Goal: Navigation & Orientation: Find specific page/section

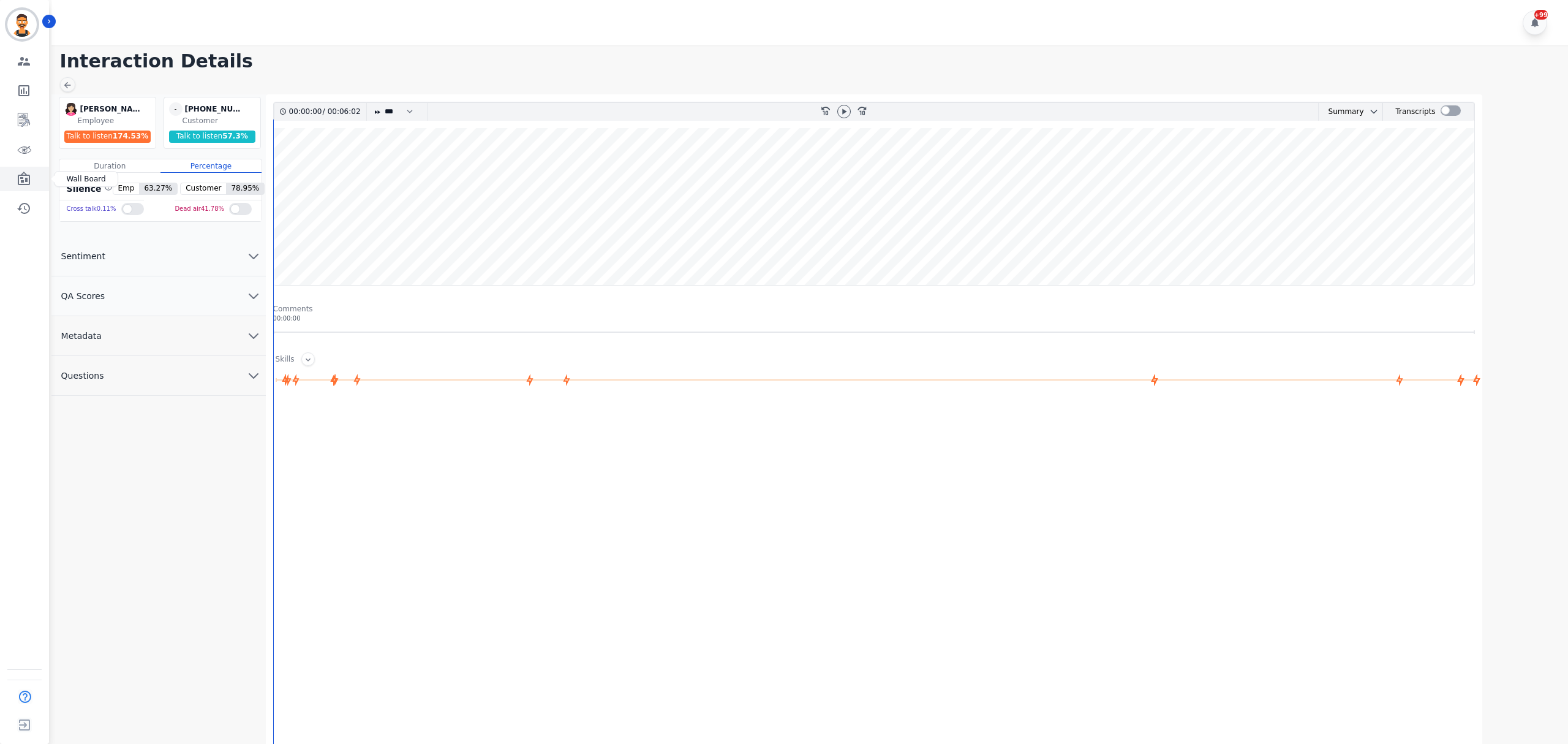
click at [15, 178] on link "Sidebar" at bounding box center [26, 179] width 47 height 24
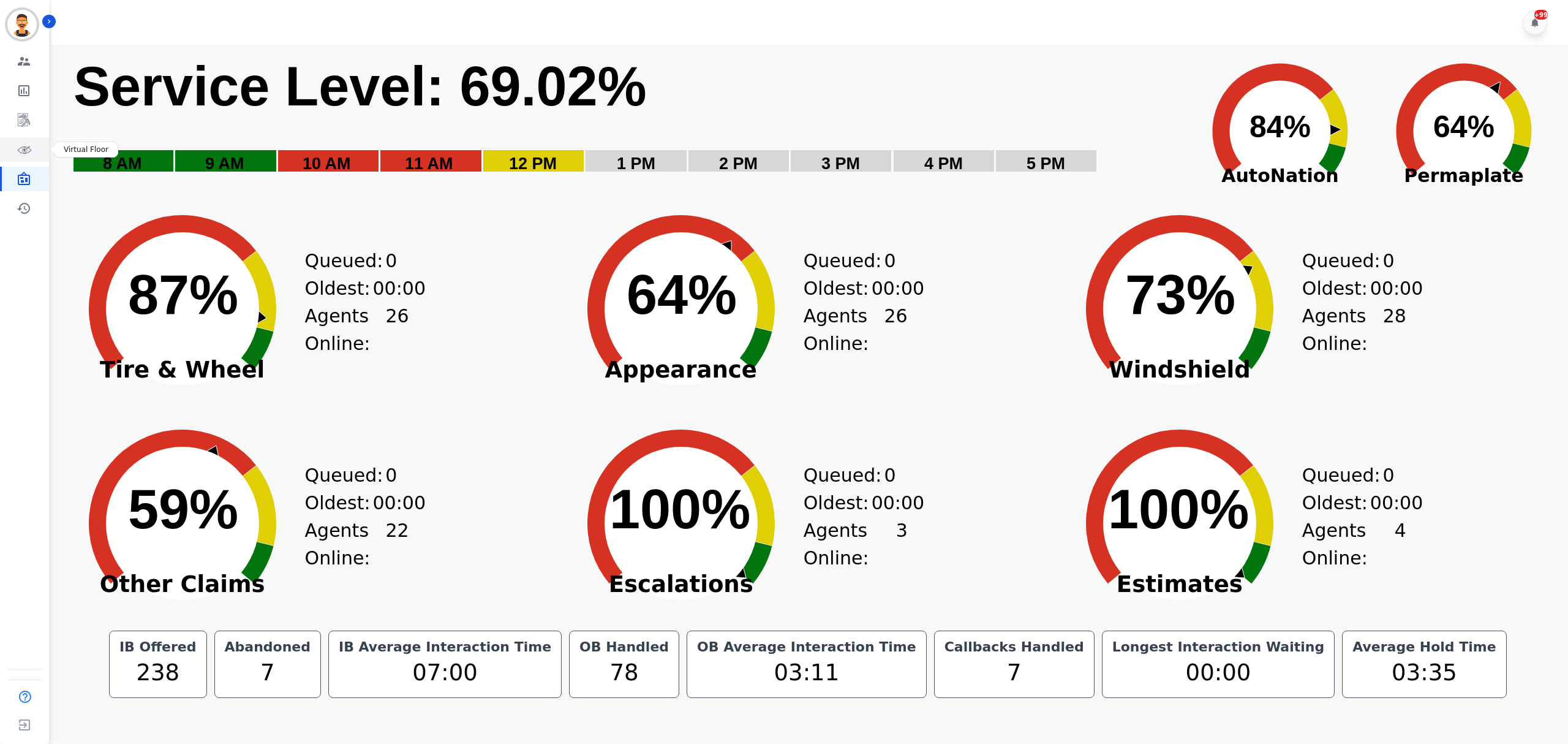
click at [27, 145] on icon "Sidebar" at bounding box center [24, 149] width 15 height 15
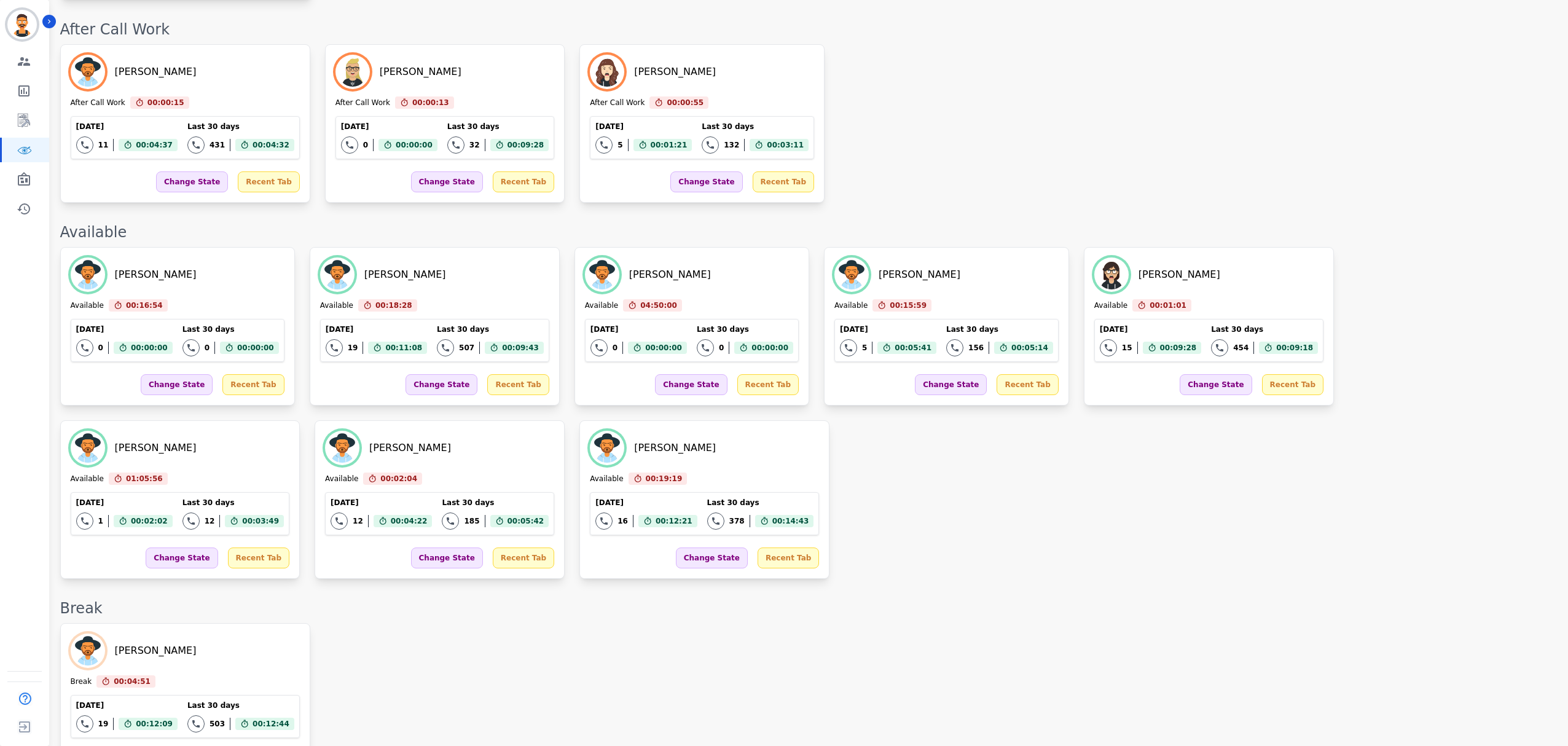
scroll to position [737, 0]
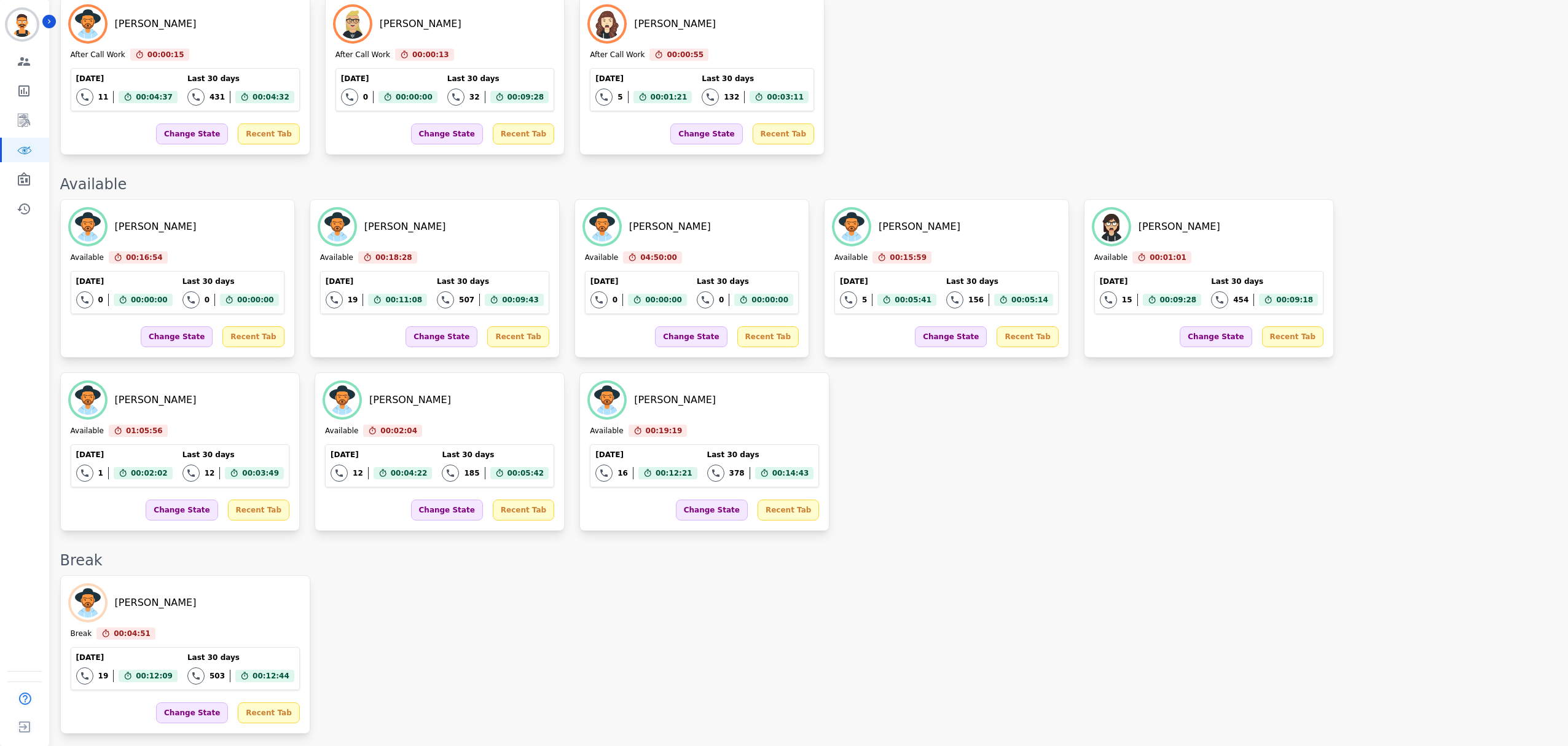
click at [871, 445] on div "[PERSON_NAME] Available 00:16:54 Current State: Available [DATE] 0 Total intera…" at bounding box center [807, 365] width 1495 height 331
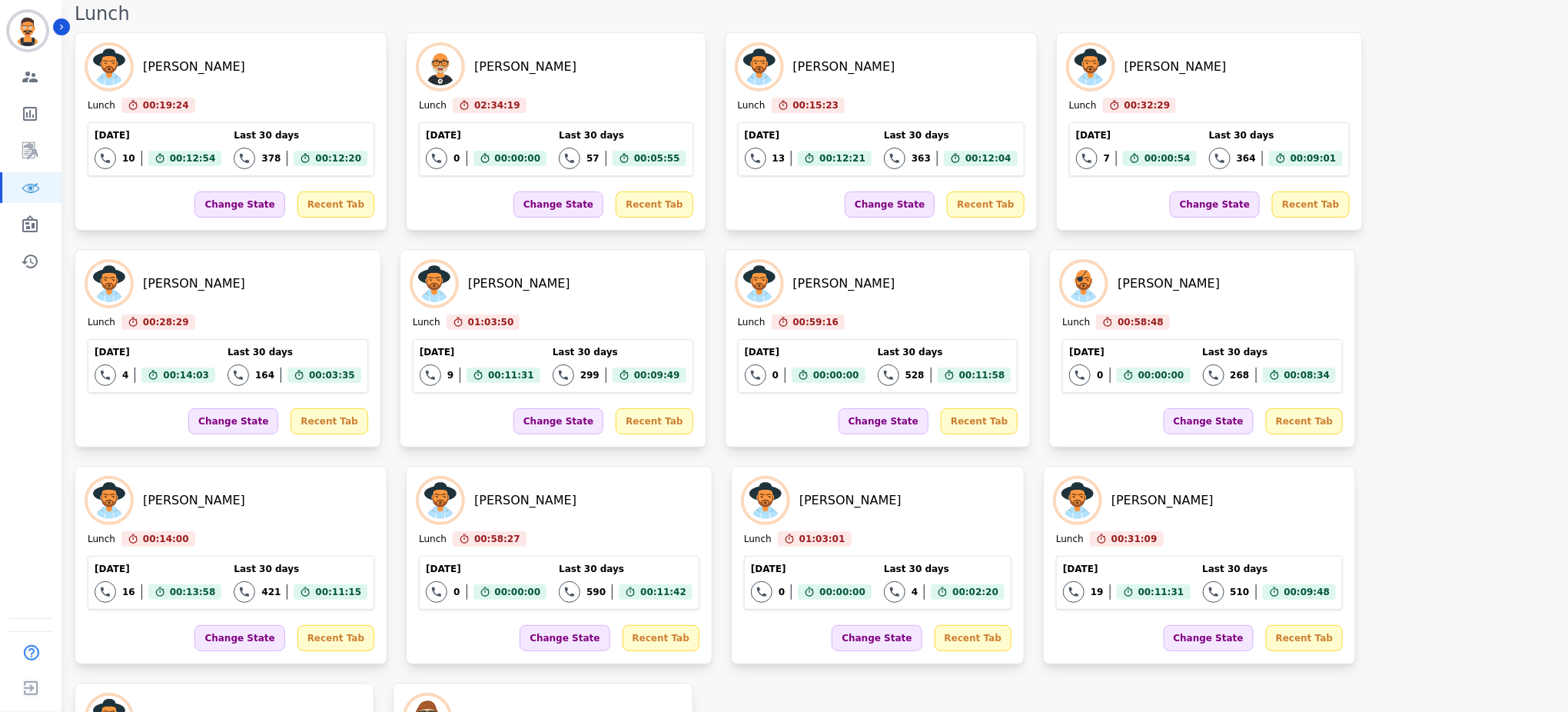
scroll to position [2962, 0]
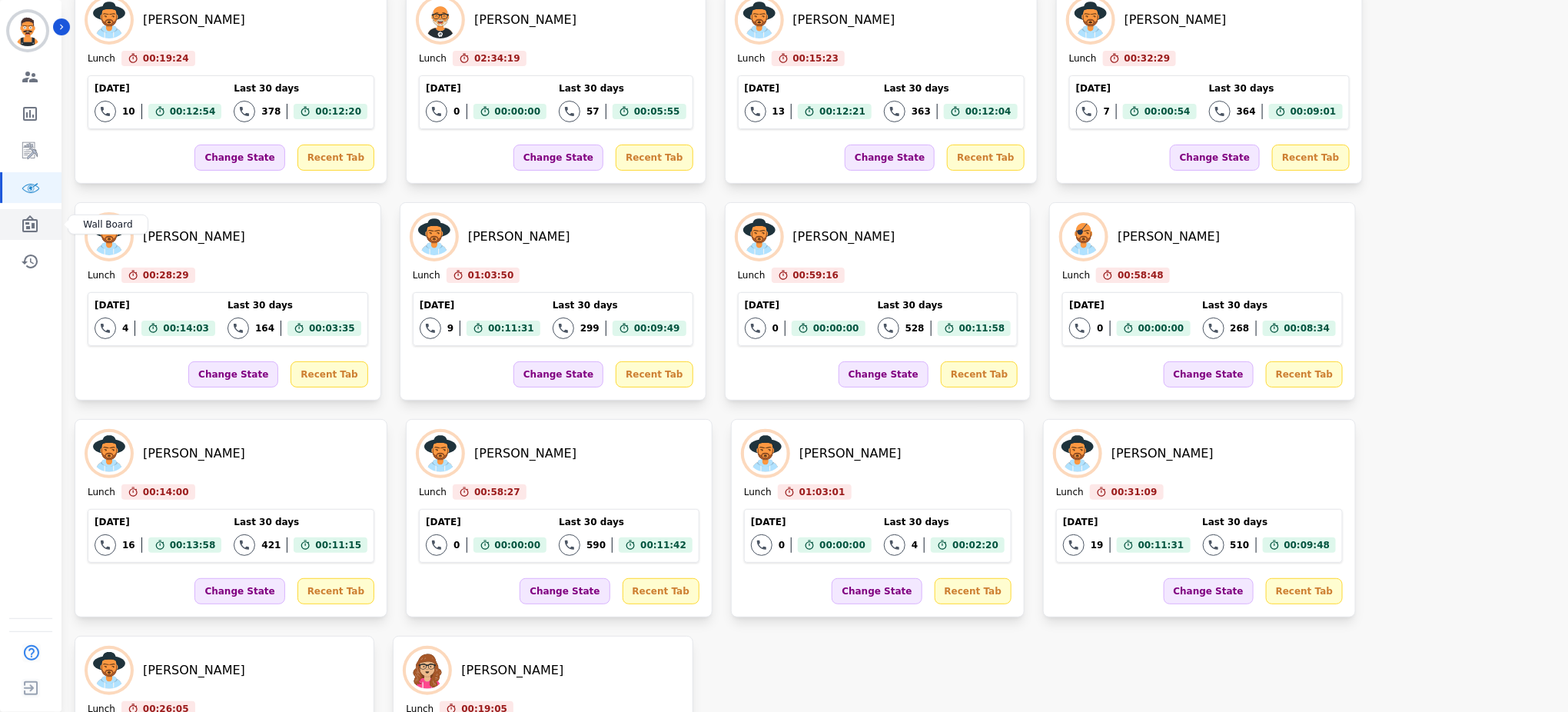
click at [21, 218] on icon "Sidebar" at bounding box center [30, 225] width 19 height 19
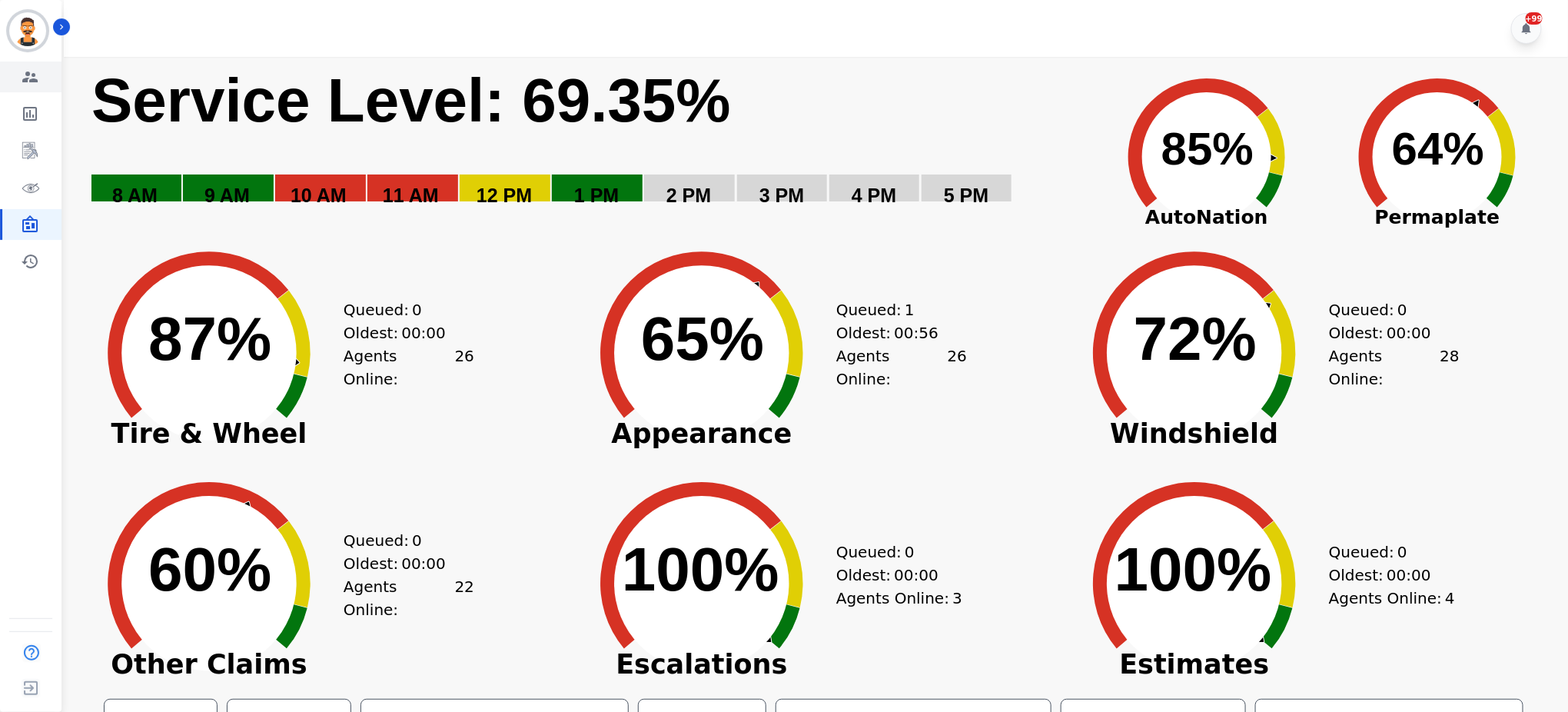
click at [35, 81] on icon "Sidebar" at bounding box center [30, 77] width 15 height 11
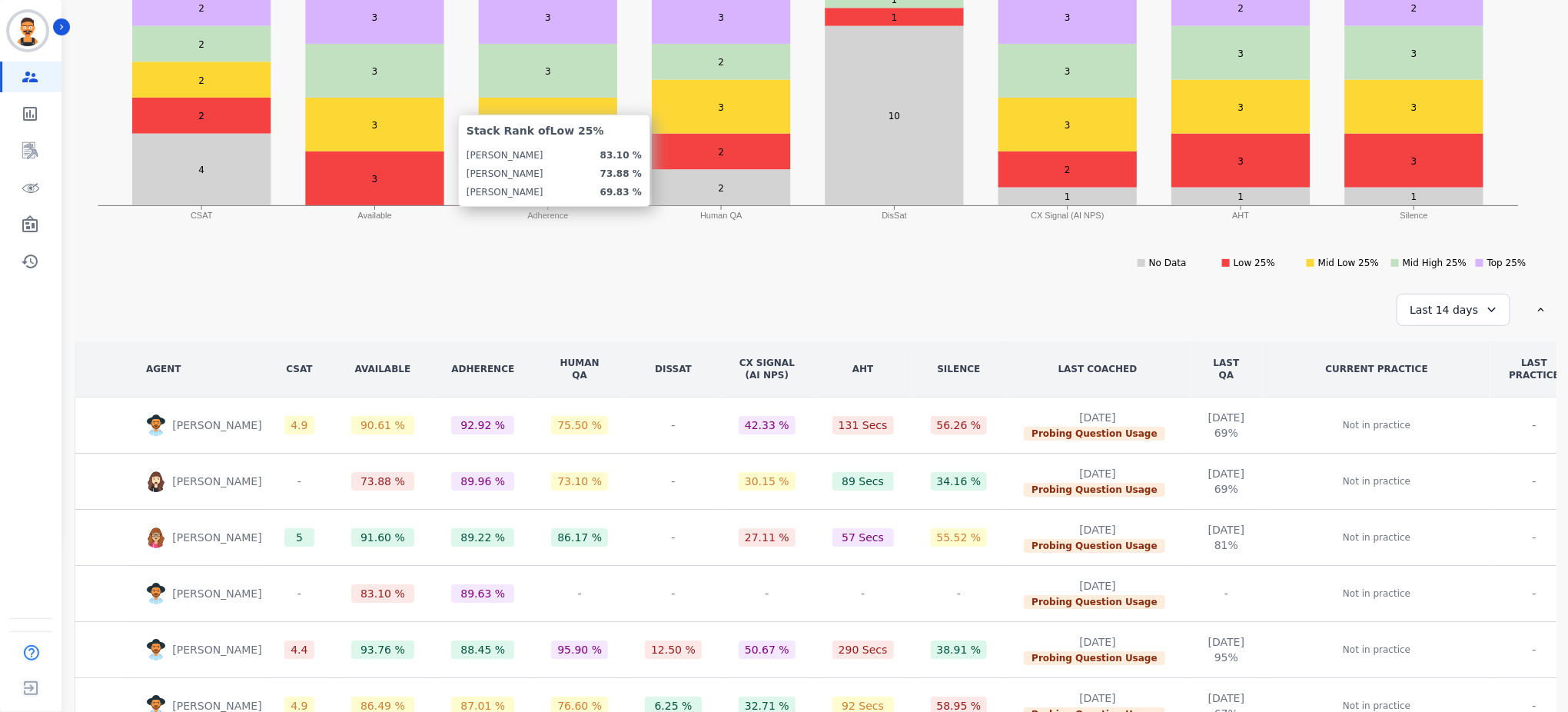
scroll to position [392, 0]
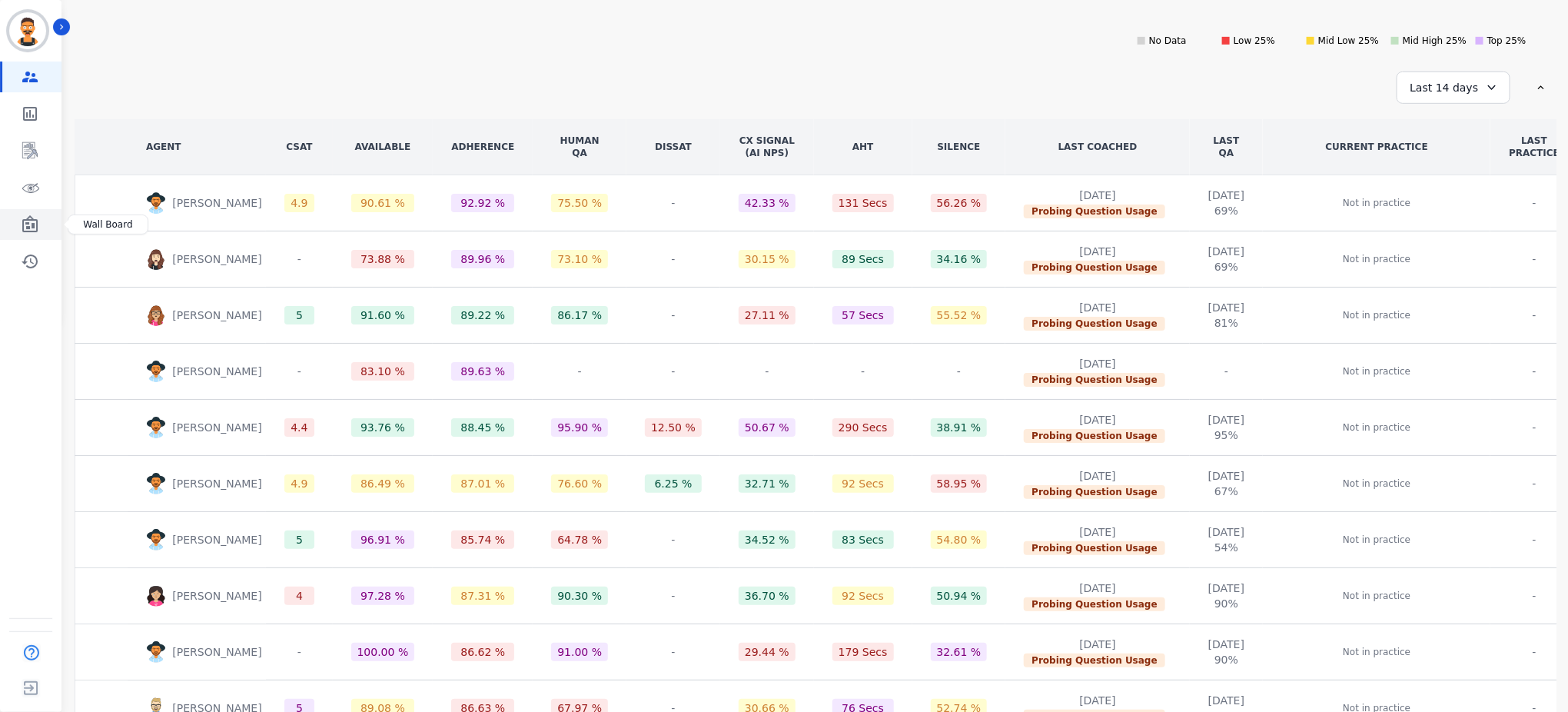
click at [25, 216] on icon "Sidebar" at bounding box center [30, 225] width 19 height 19
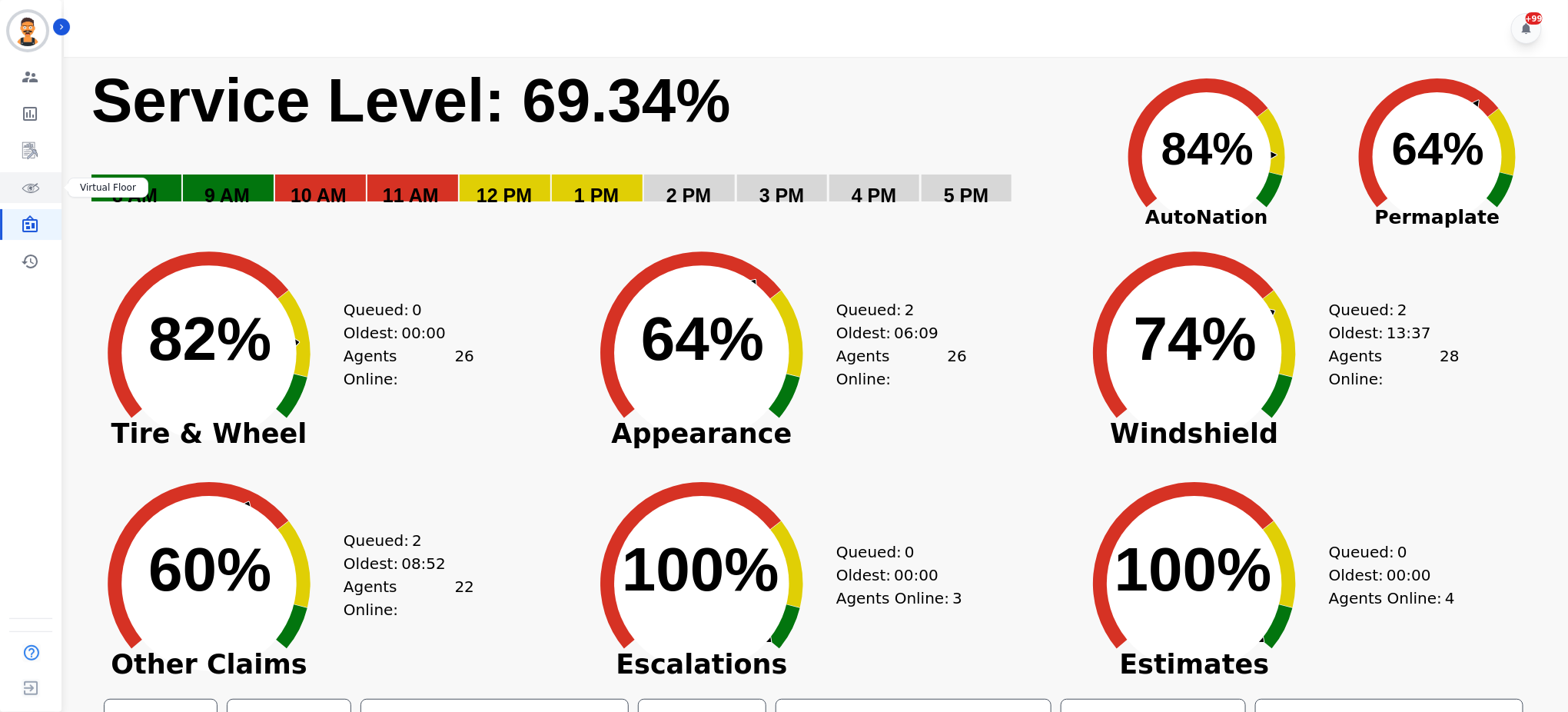
click at [35, 188] on icon "Sidebar" at bounding box center [30, 188] width 19 height 19
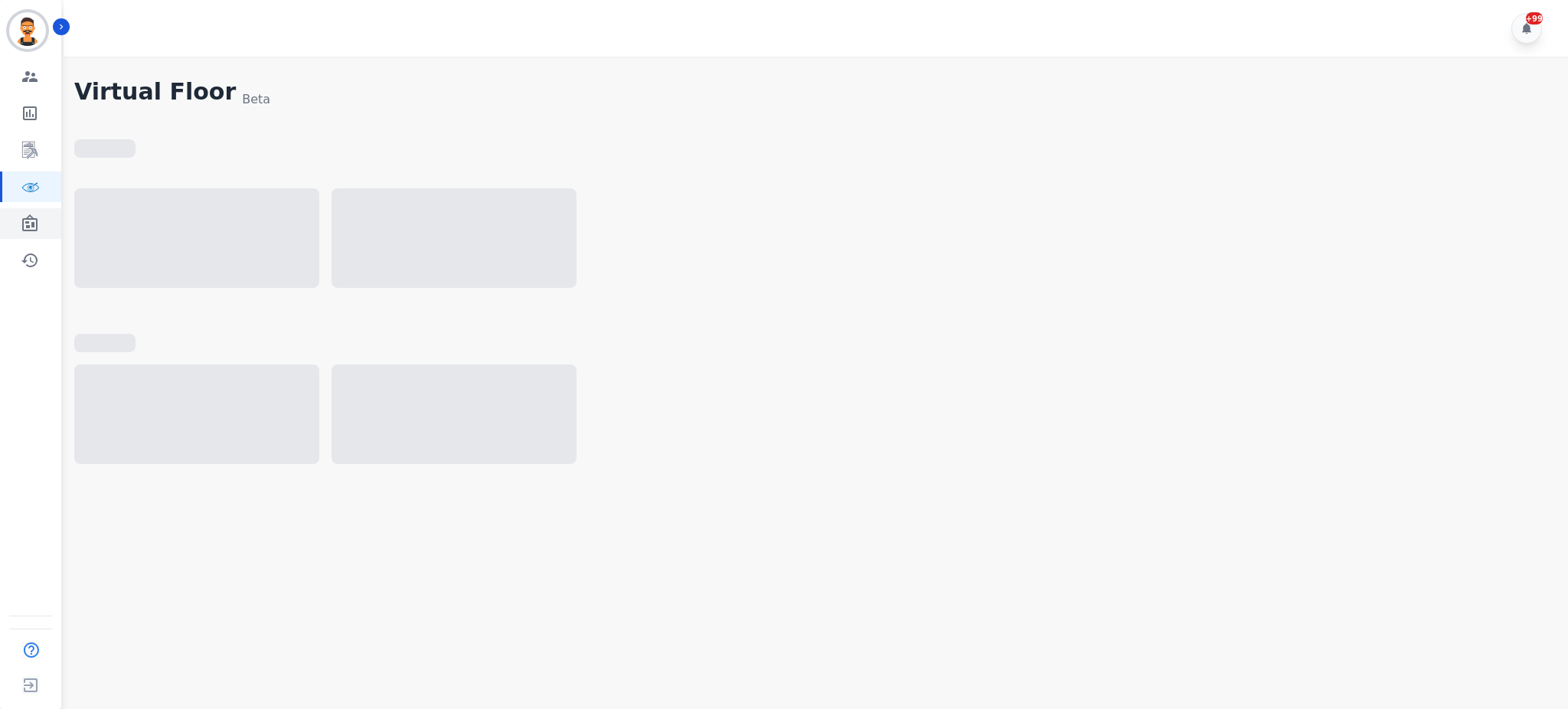
click at [35, 216] on icon "Sidebar" at bounding box center [30, 224] width 19 height 19
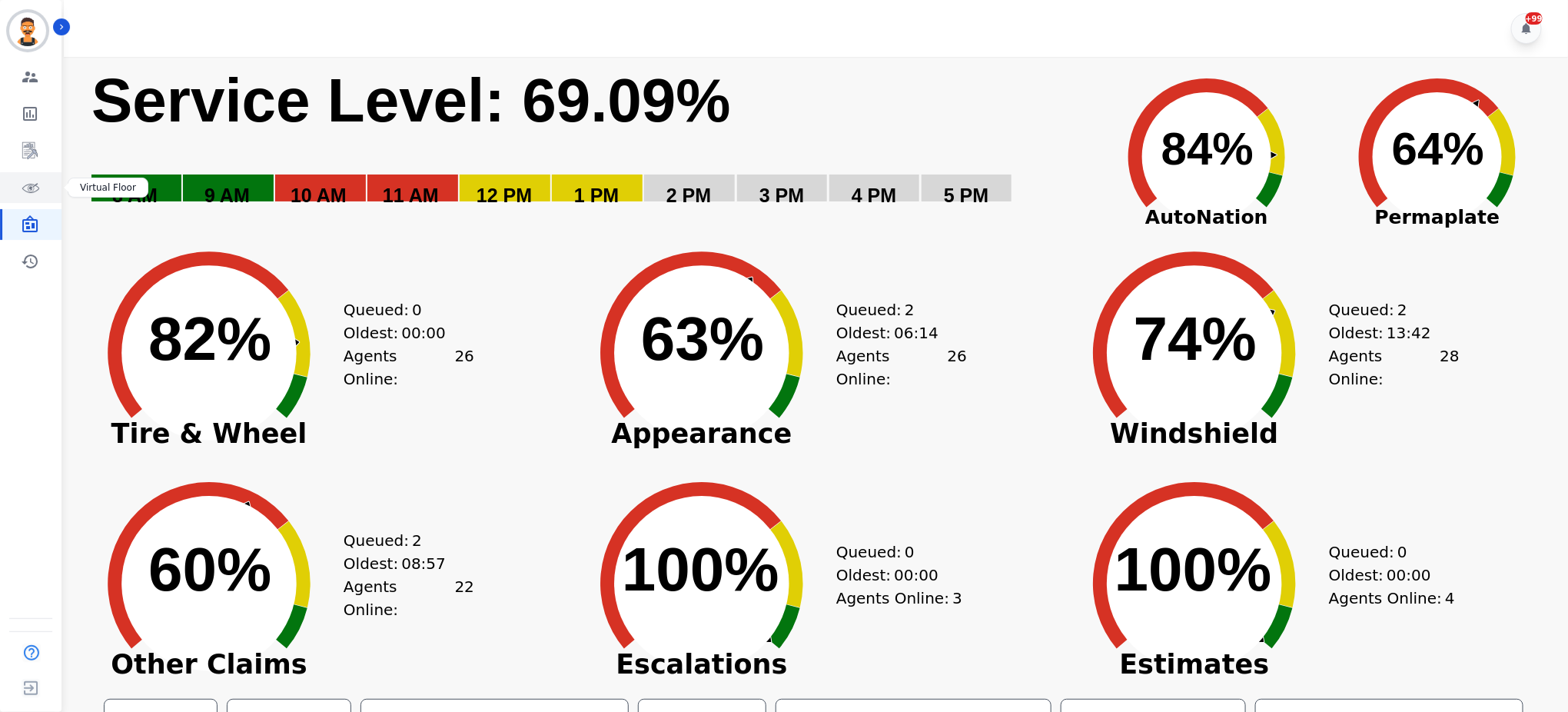
click at [23, 188] on icon "Sidebar" at bounding box center [30, 188] width 19 height 19
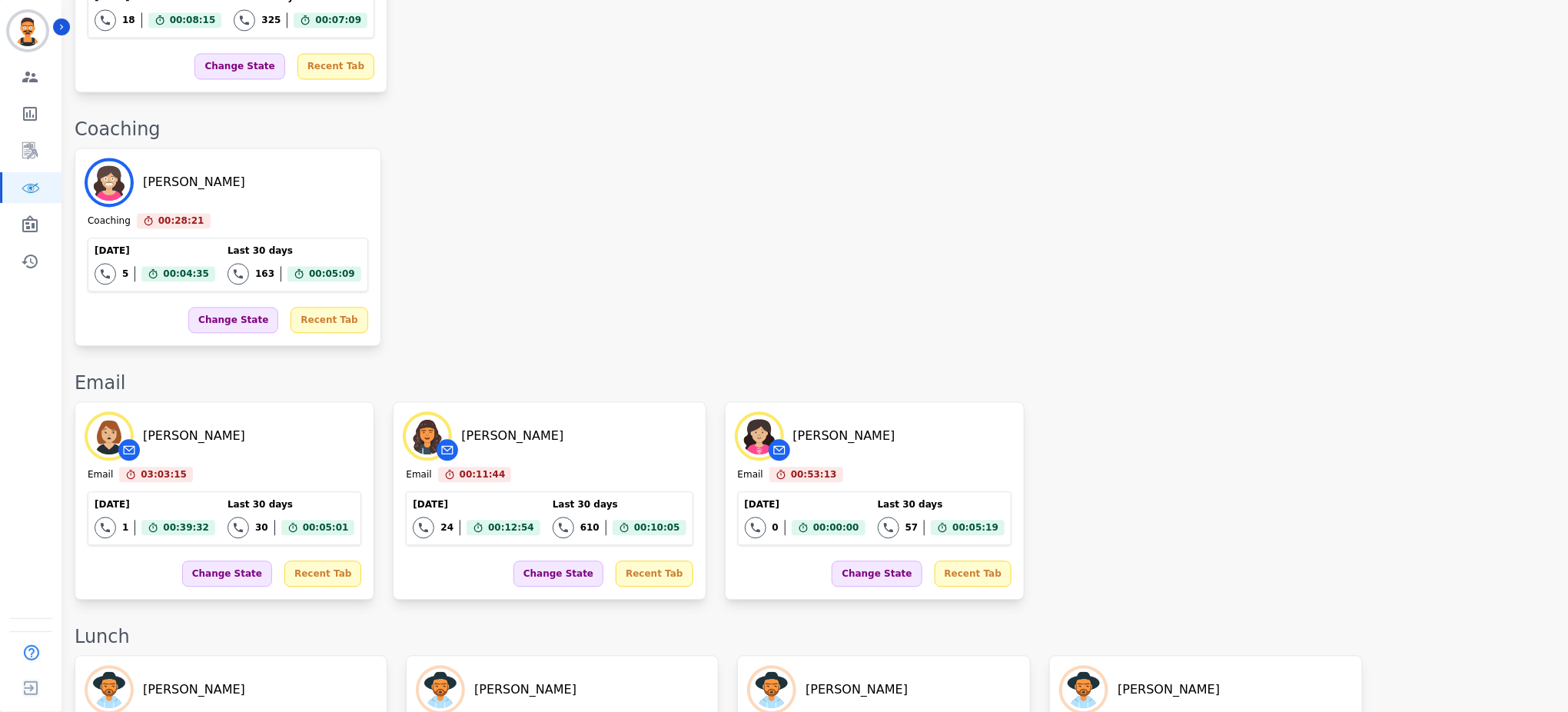
scroll to position [1338, 0]
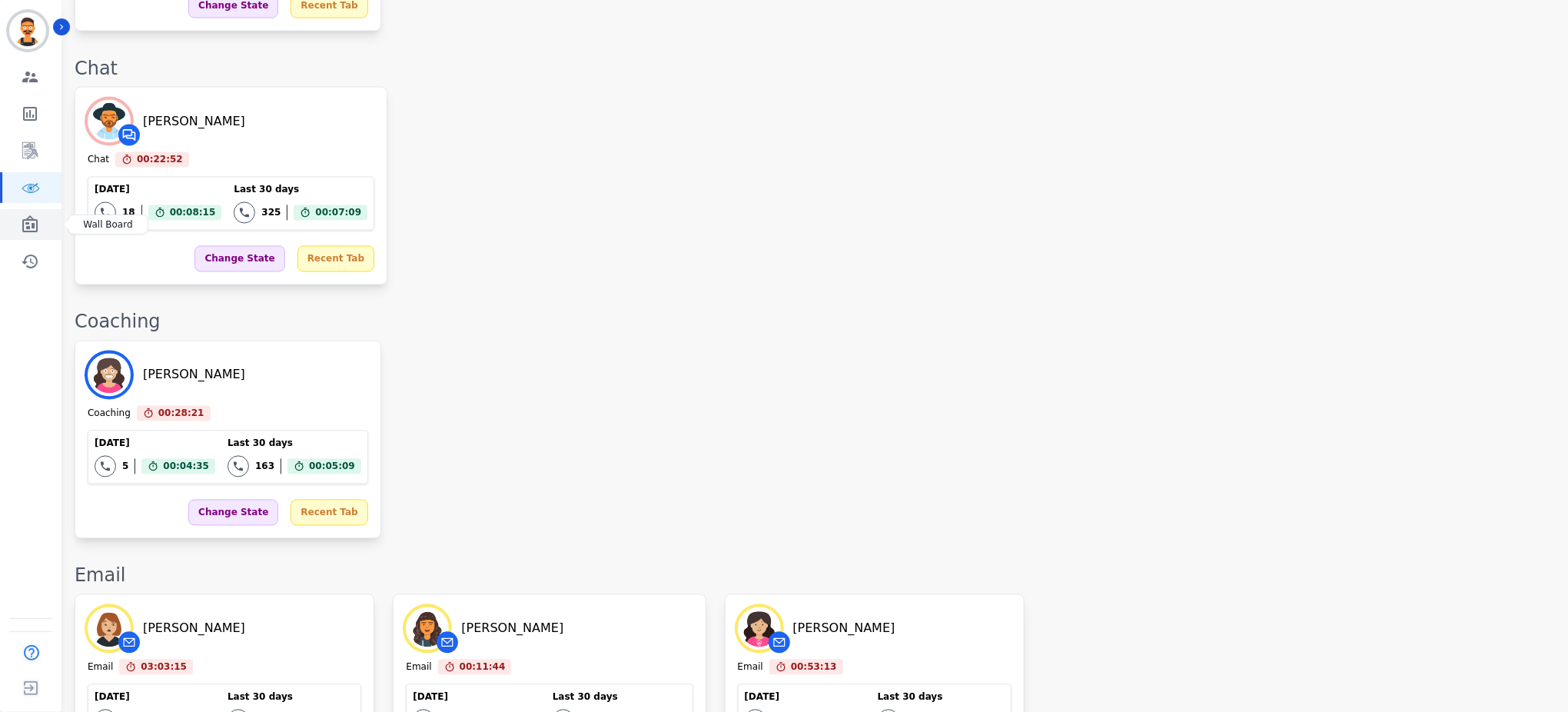
click at [30, 218] on icon "Sidebar" at bounding box center [30, 224] width 15 height 17
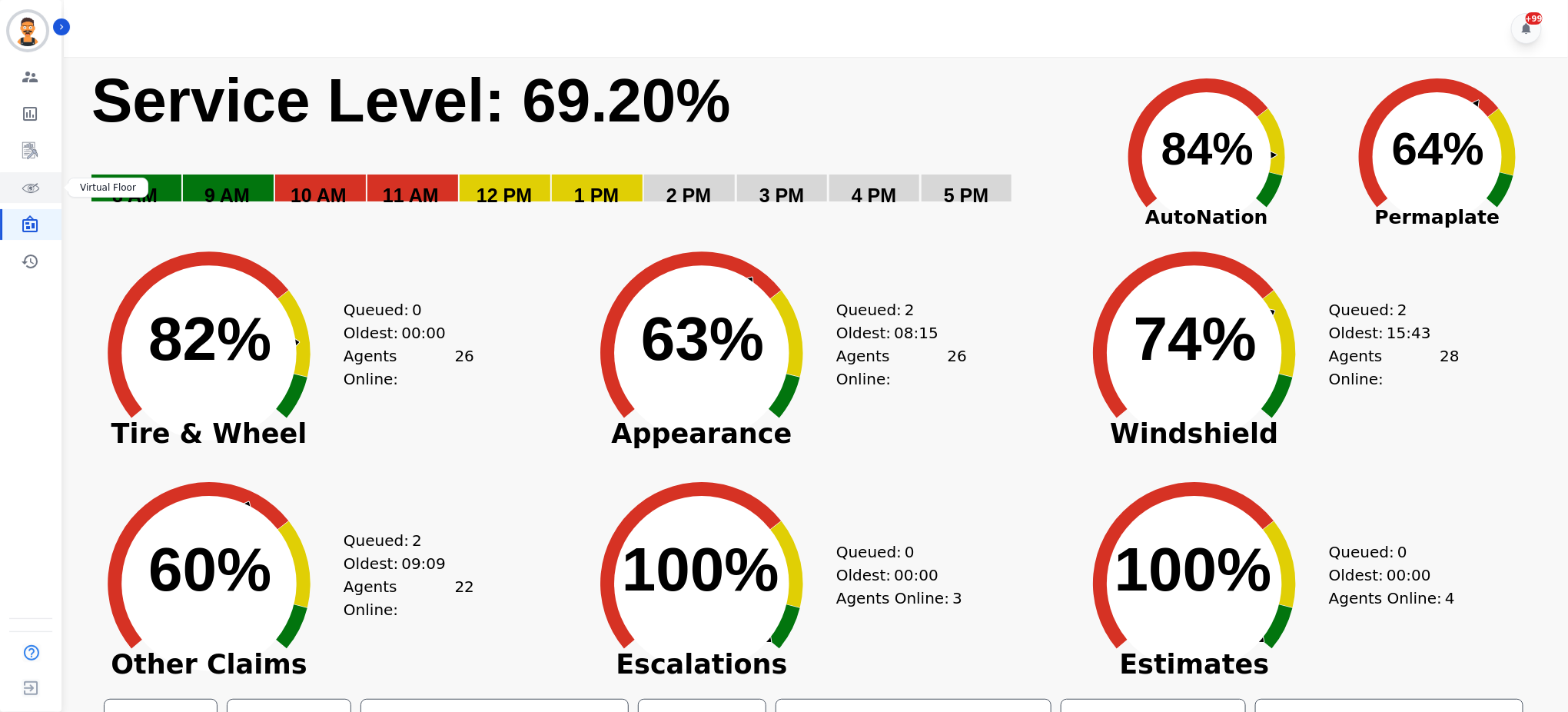
click at [38, 184] on icon "Sidebar" at bounding box center [30, 188] width 19 height 19
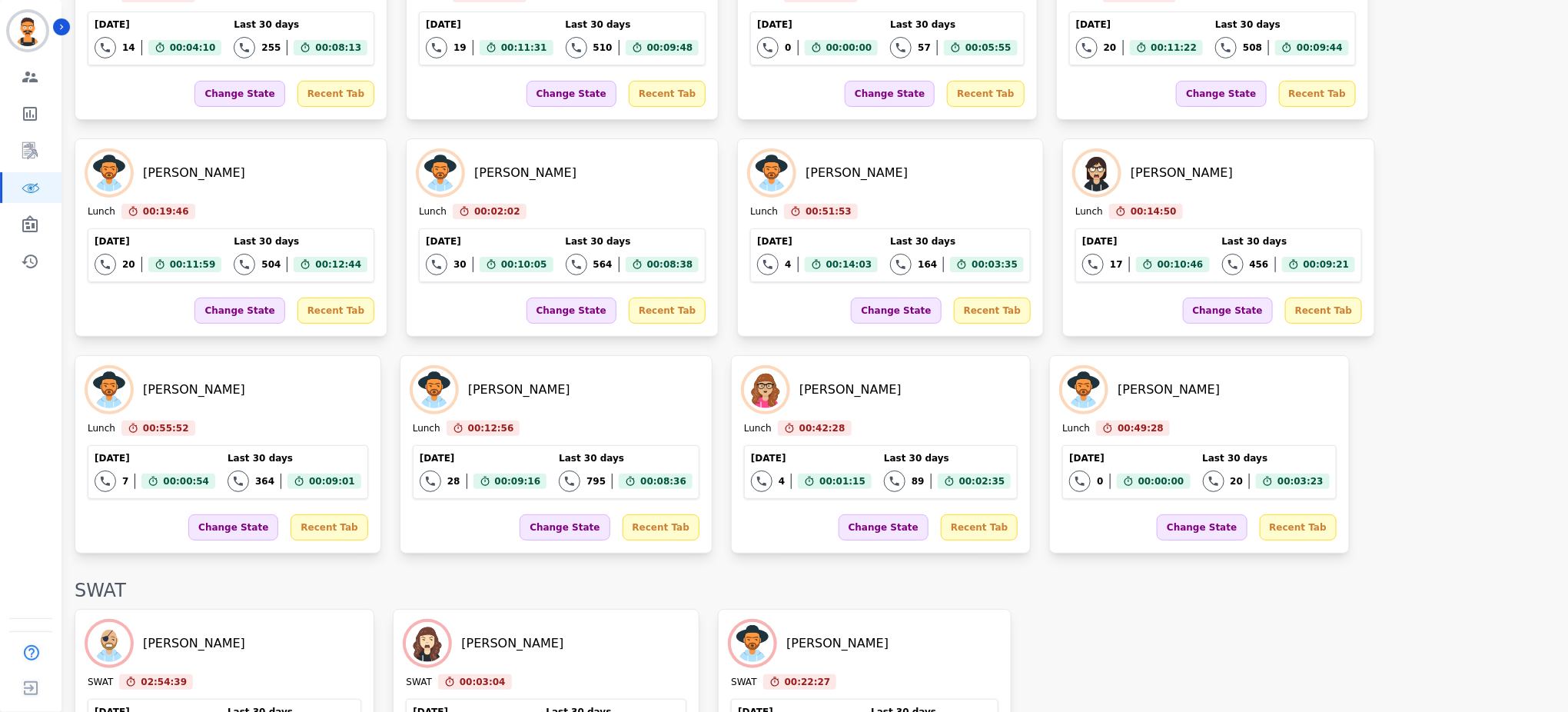
scroll to position [2793, 0]
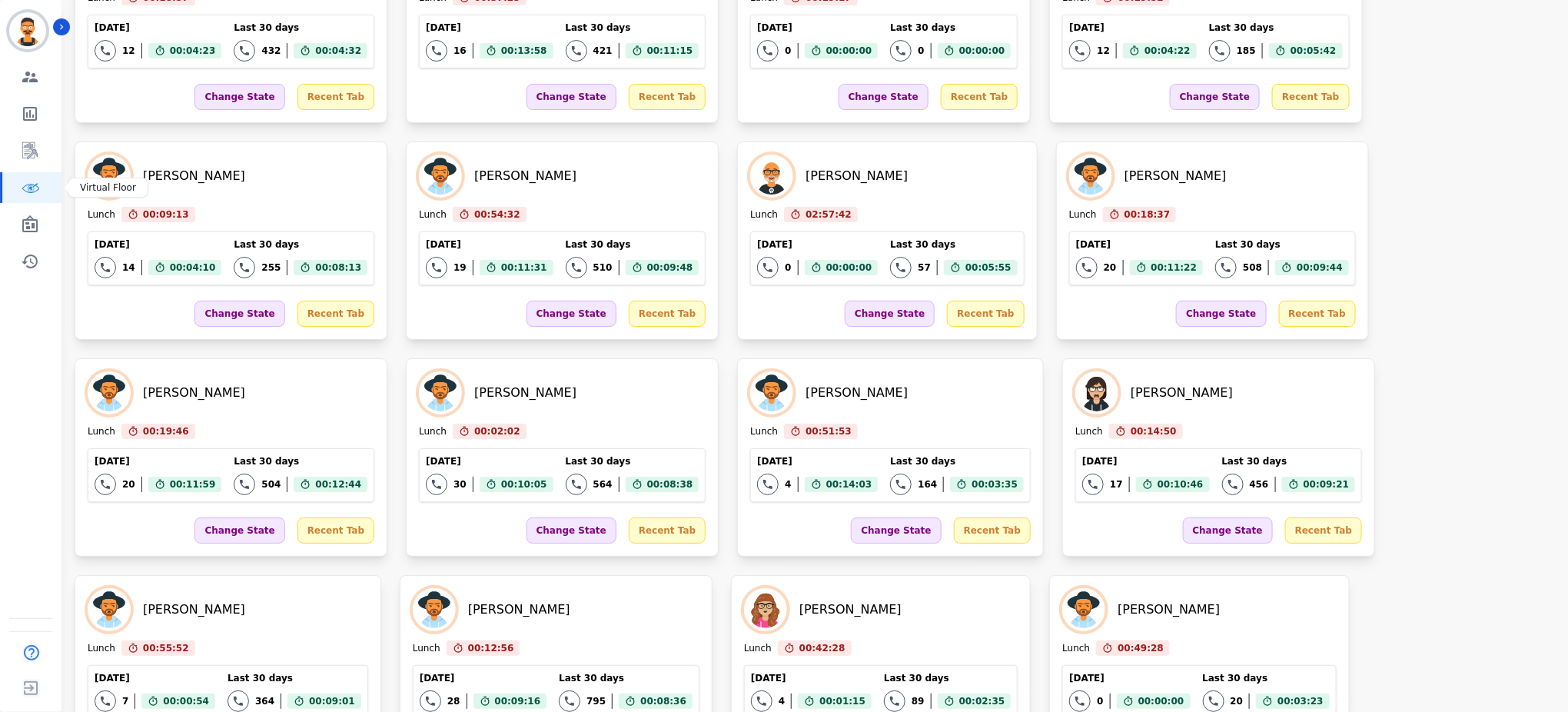
click at [30, 195] on icon "Sidebar" at bounding box center [30, 188] width 19 height 19
click at [31, 212] on link "Sidebar" at bounding box center [32, 225] width 59 height 30
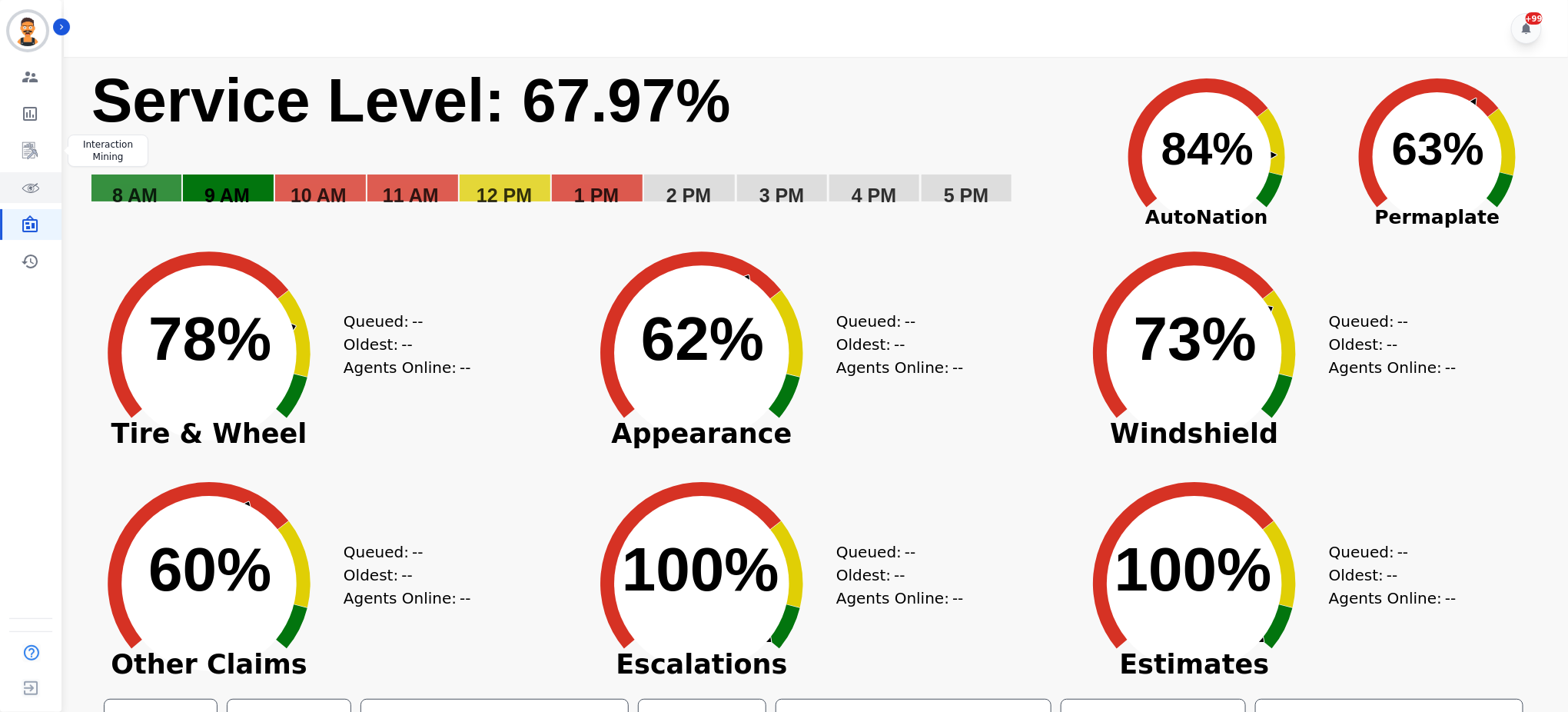
click at [7, 195] on link "Sidebar" at bounding box center [32, 188] width 59 height 30
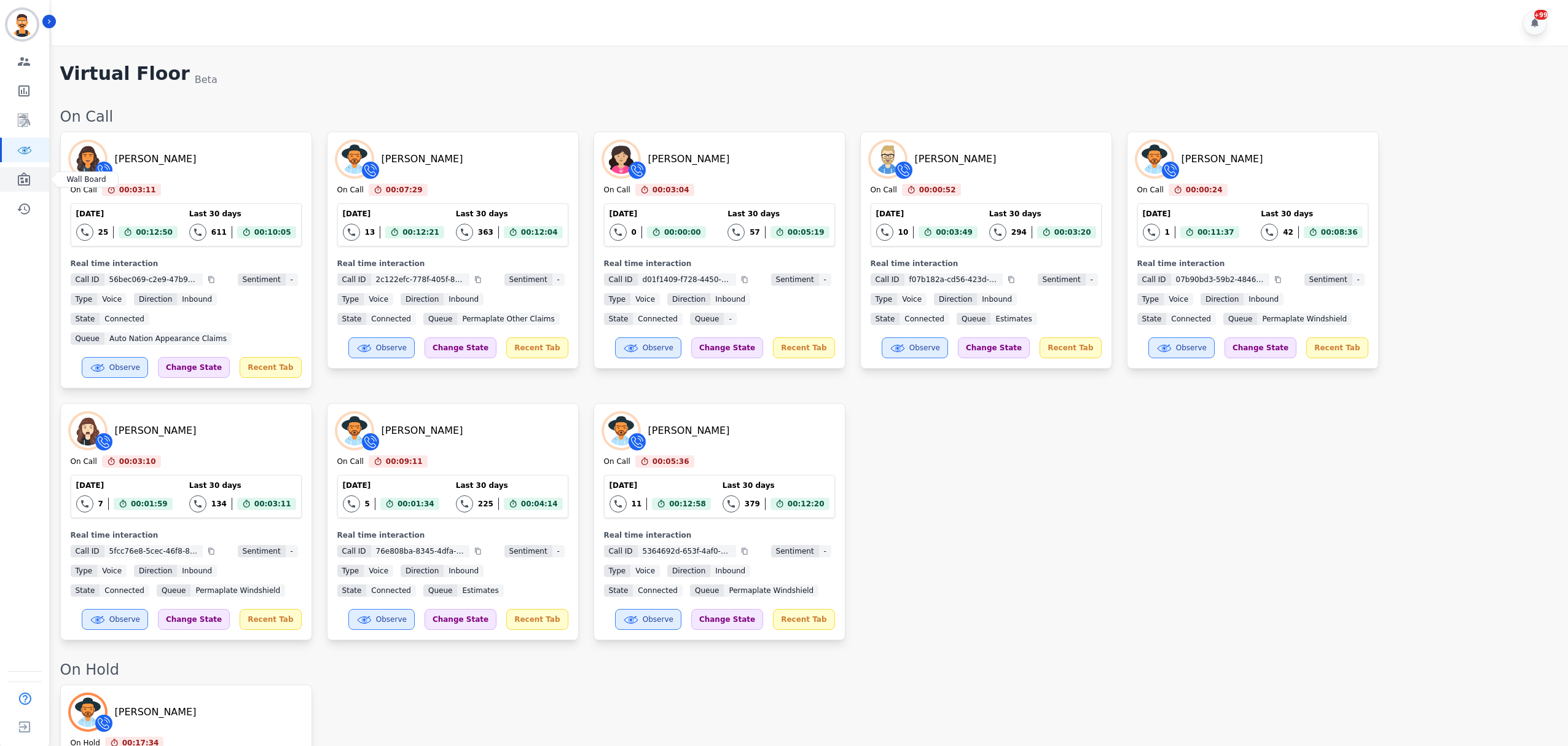
click at [18, 180] on icon "Sidebar" at bounding box center [24, 179] width 12 height 14
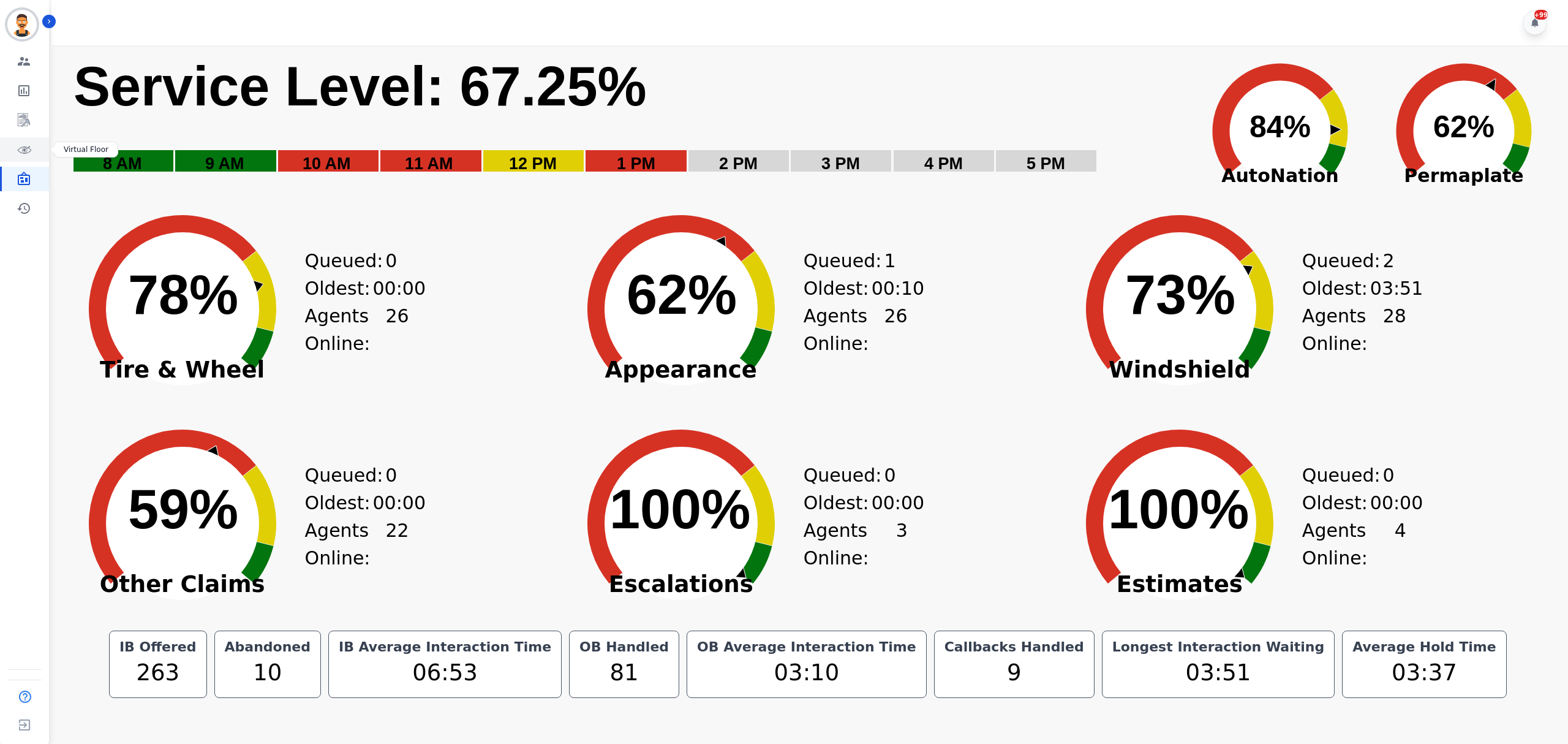
click at [25, 148] on icon "Sidebar" at bounding box center [24, 149] width 15 height 15
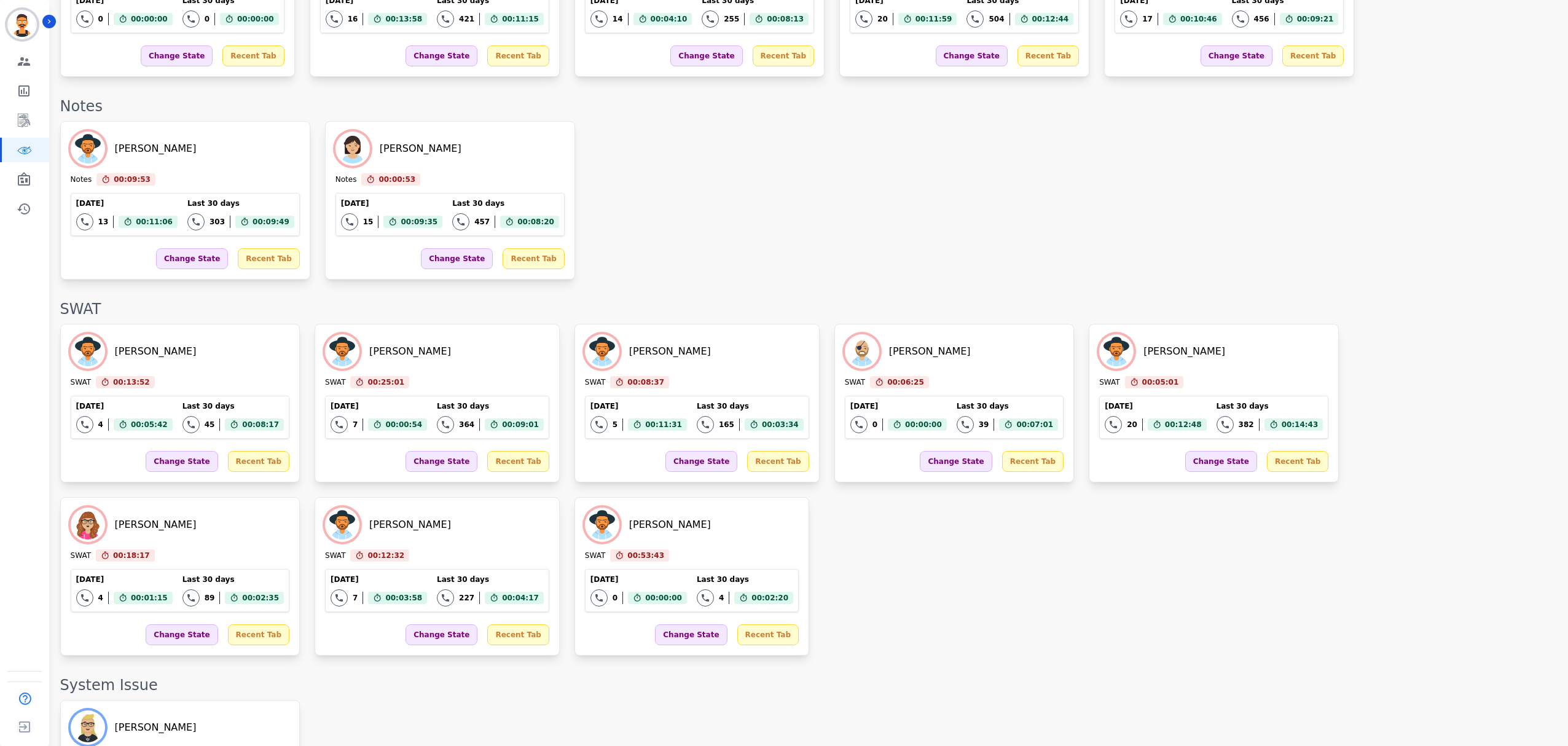
scroll to position [1670, 0]
click at [629, 552] on div "[PERSON_NAME] SWAT 00:13:52 Current State: SWAT [DATE] 4 Total interactions cou…" at bounding box center [807, 491] width 1495 height 331
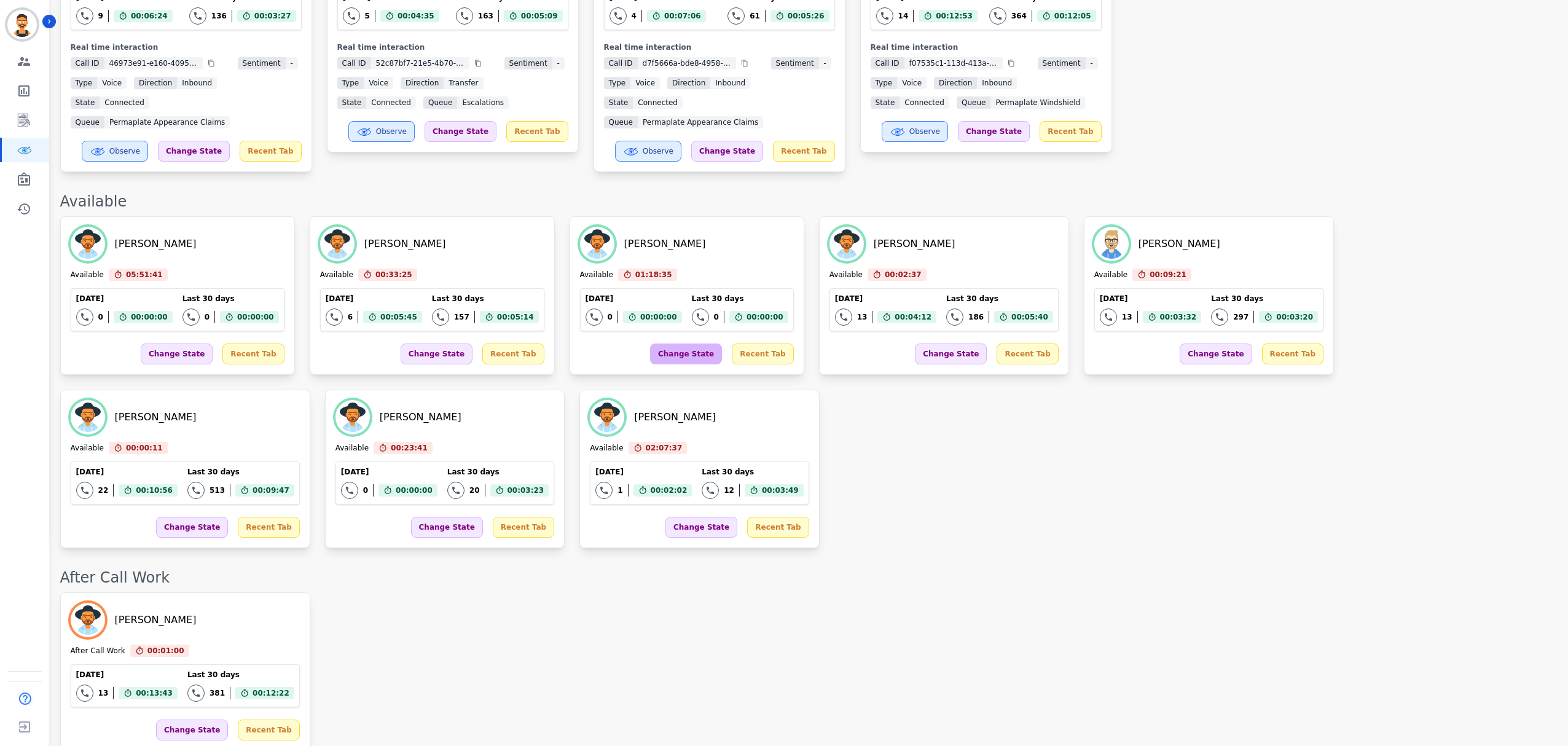
scroll to position [0, 0]
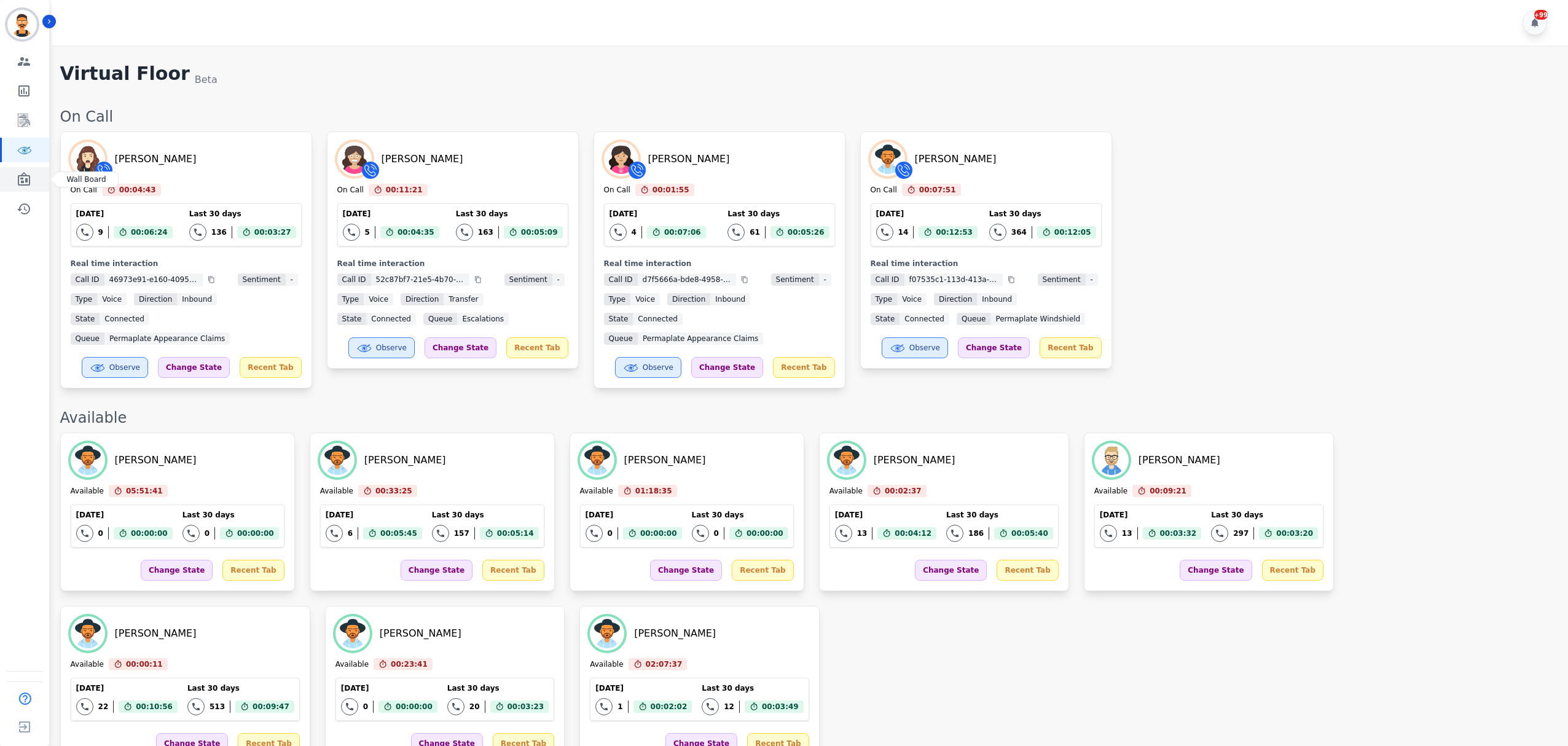
click at [17, 182] on icon "Sidebar" at bounding box center [24, 180] width 15 height 15
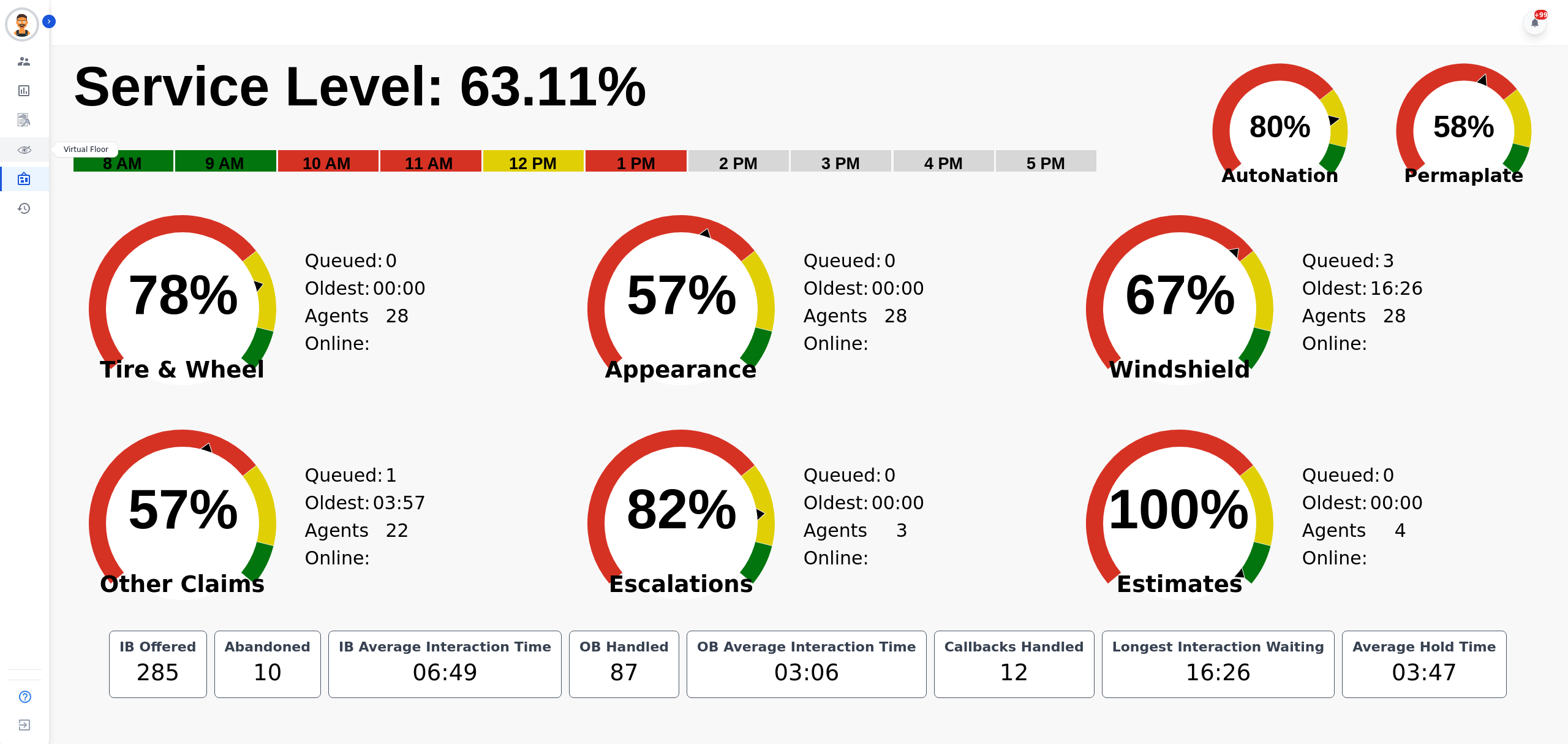
click at [24, 152] on icon "Sidebar" at bounding box center [24, 149] width 15 height 15
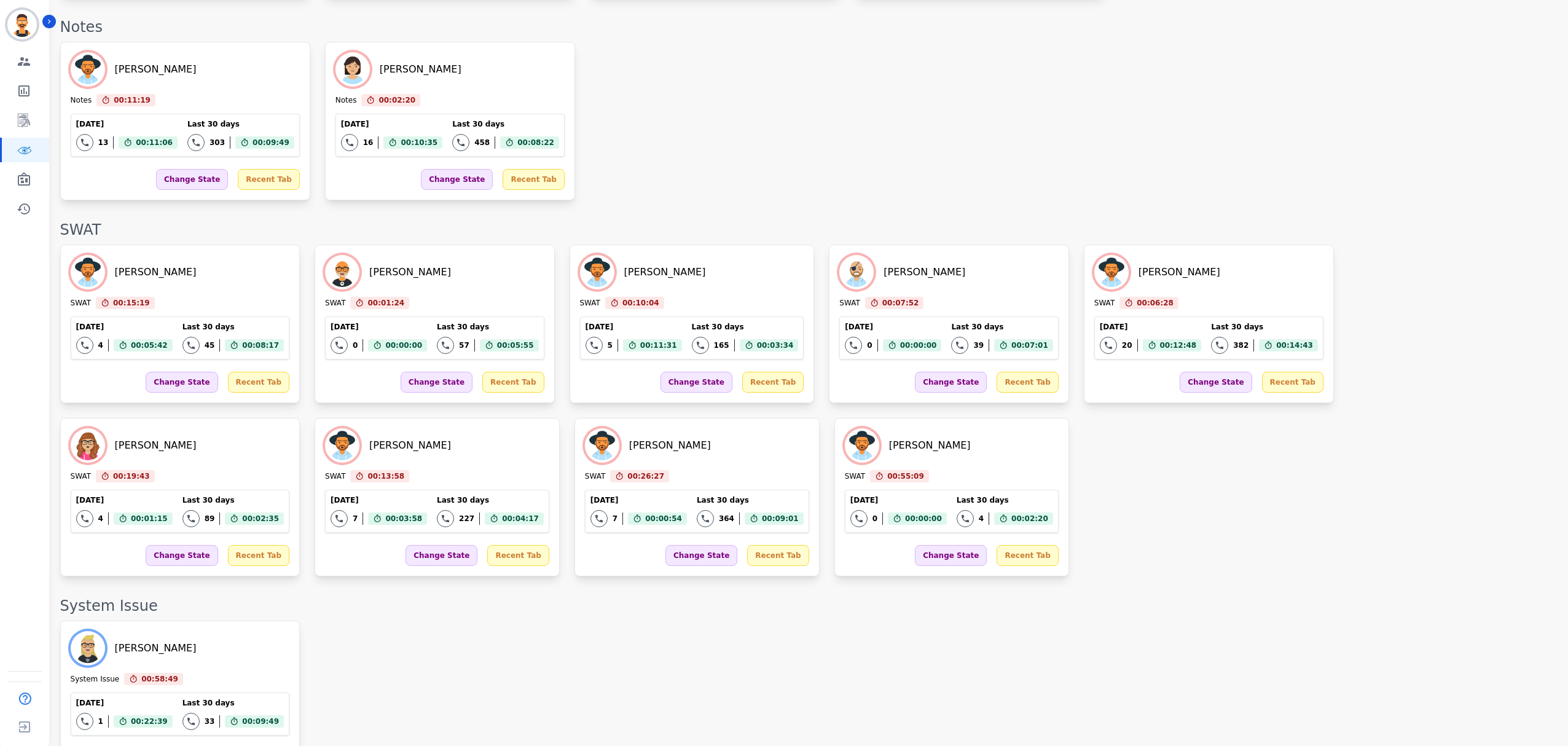
scroll to position [1801, 0]
drag, startPoint x: 18, startPoint y: 175, endPoint x: 20, endPoint y: 153, distance: 22.1
click at [18, 175] on icon "Sidebar" at bounding box center [24, 180] width 15 height 15
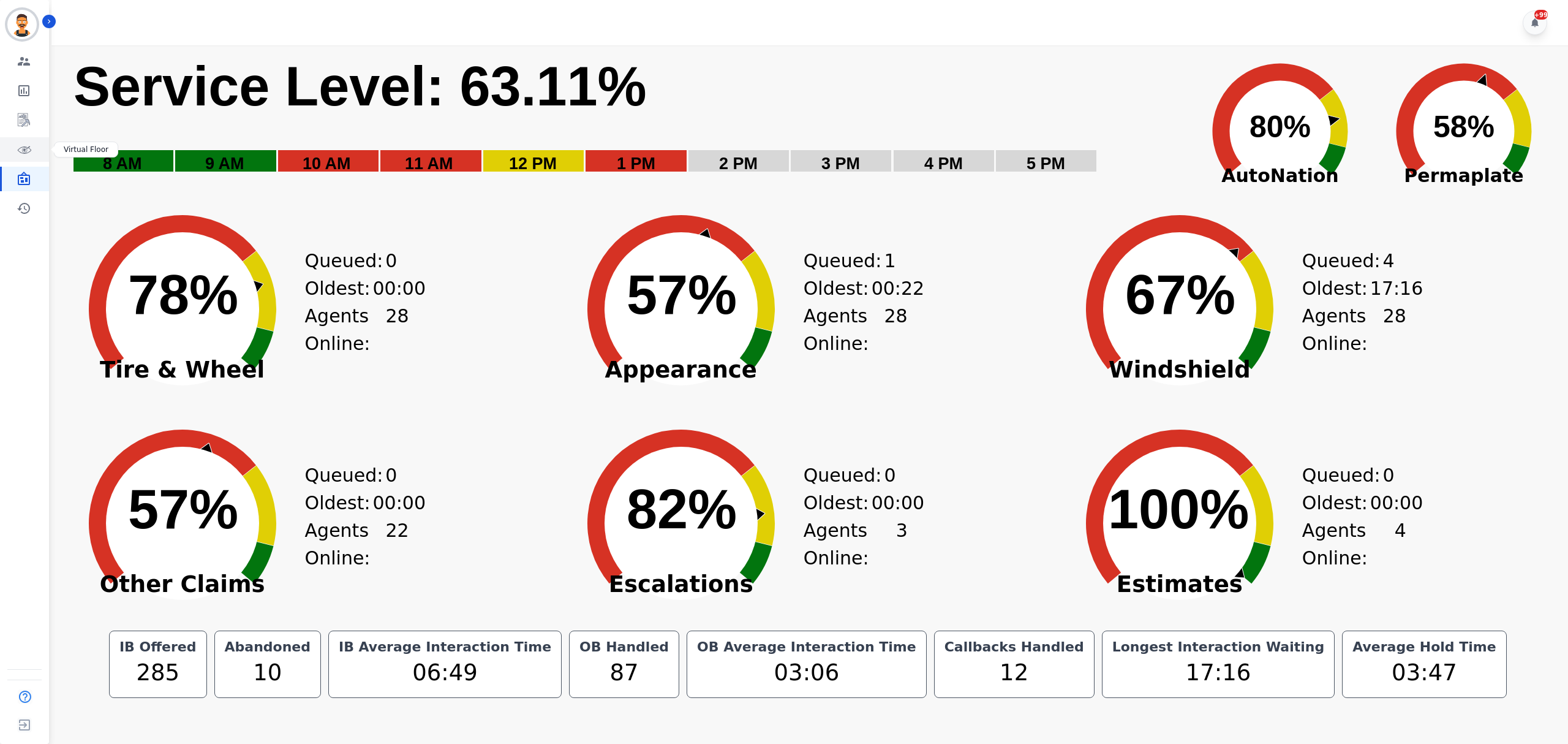
click at [22, 141] on link "Sidebar" at bounding box center [26, 149] width 47 height 24
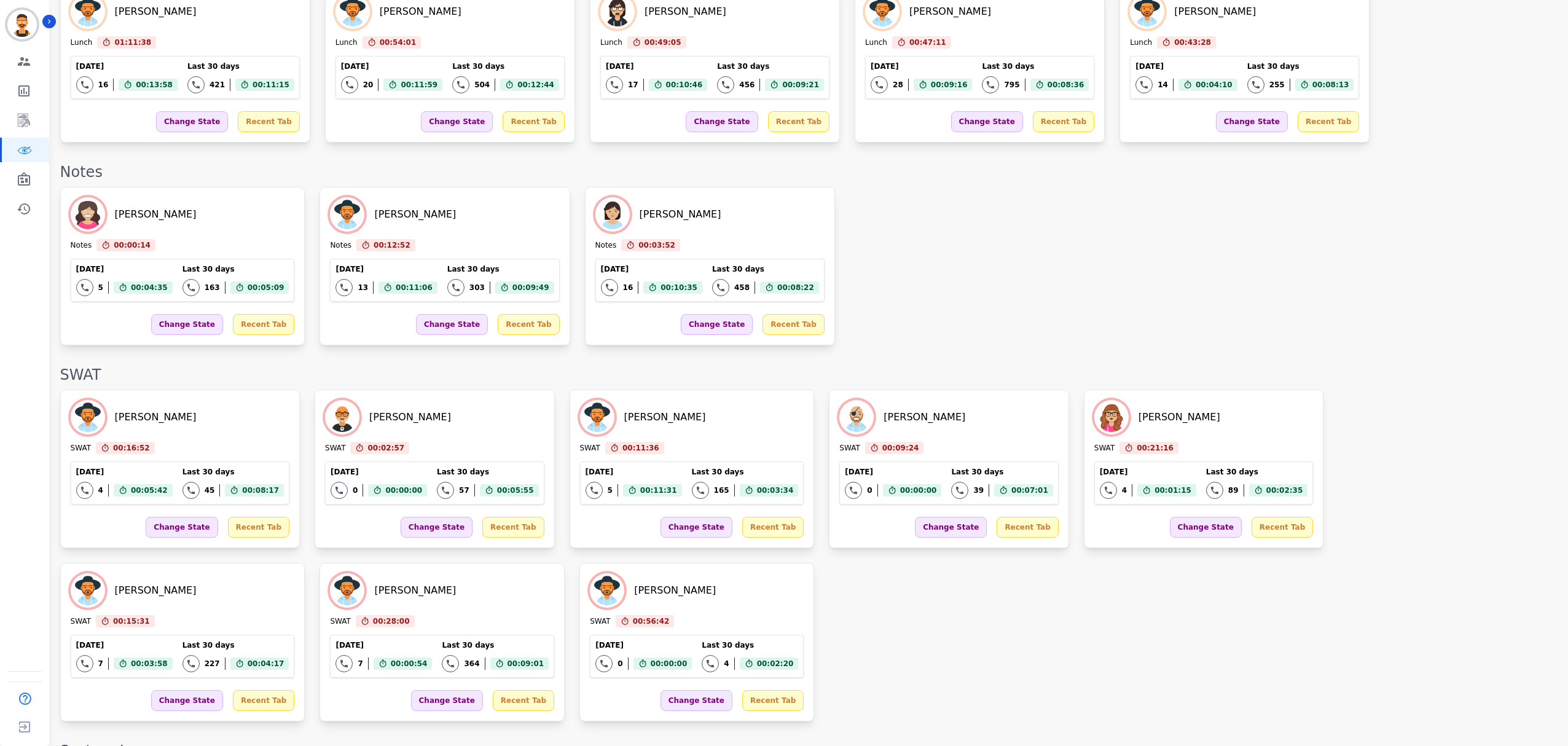
scroll to position [1578, 0]
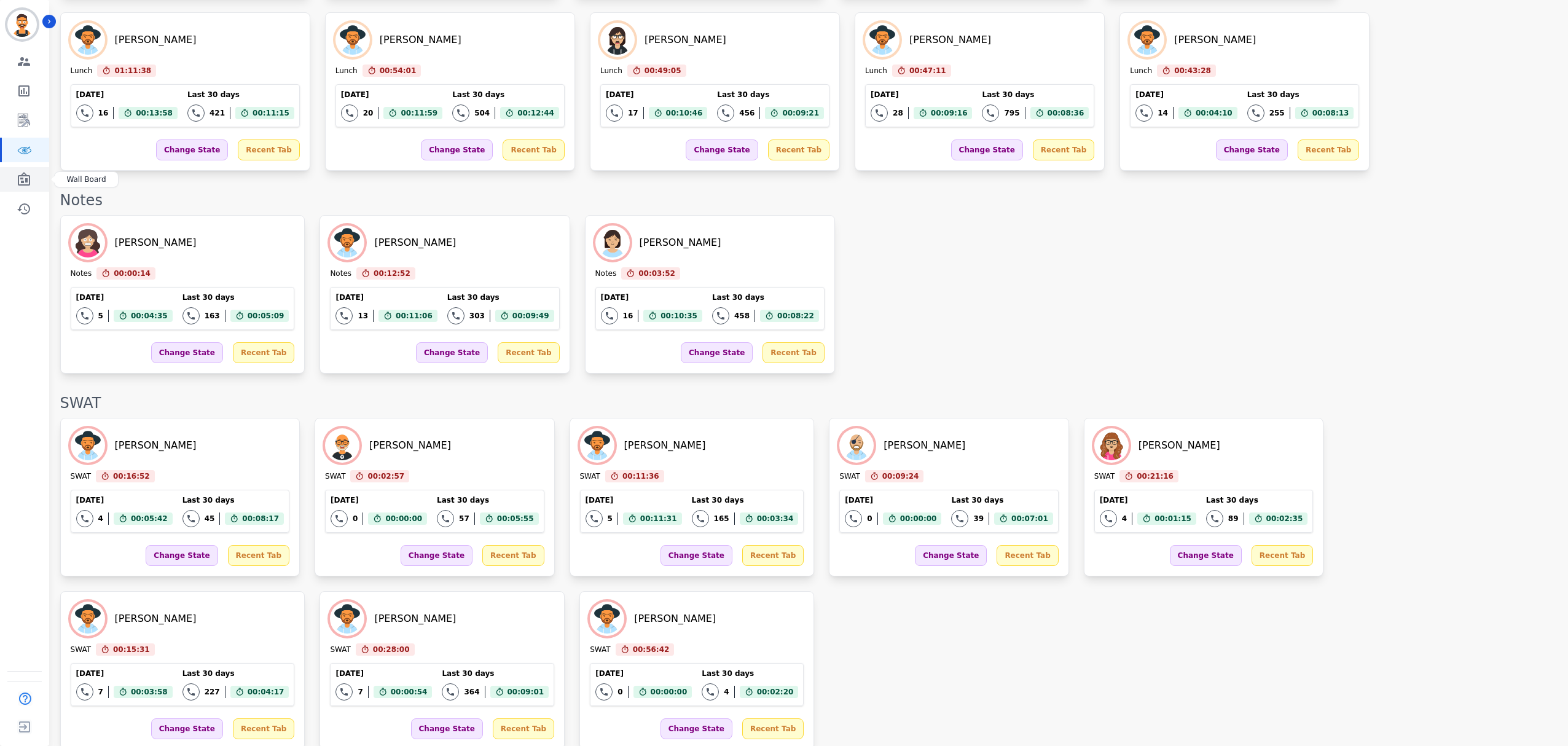
drag, startPoint x: 31, startPoint y: 187, endPoint x: 20, endPoint y: 155, distance: 33.8
click at [31, 187] on link "Sidebar" at bounding box center [26, 180] width 47 height 24
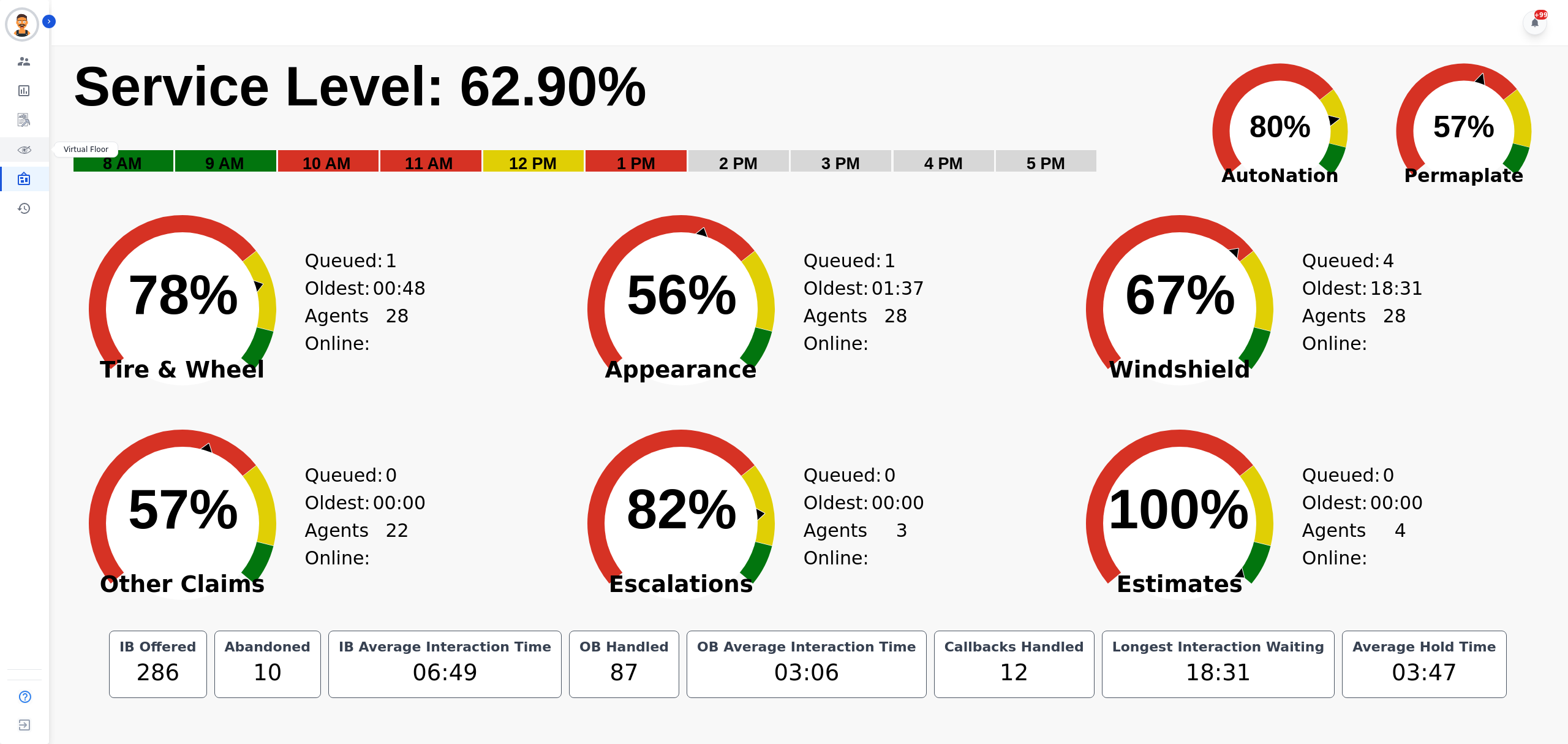
click at [18, 149] on icon "Sidebar" at bounding box center [24, 149] width 15 height 15
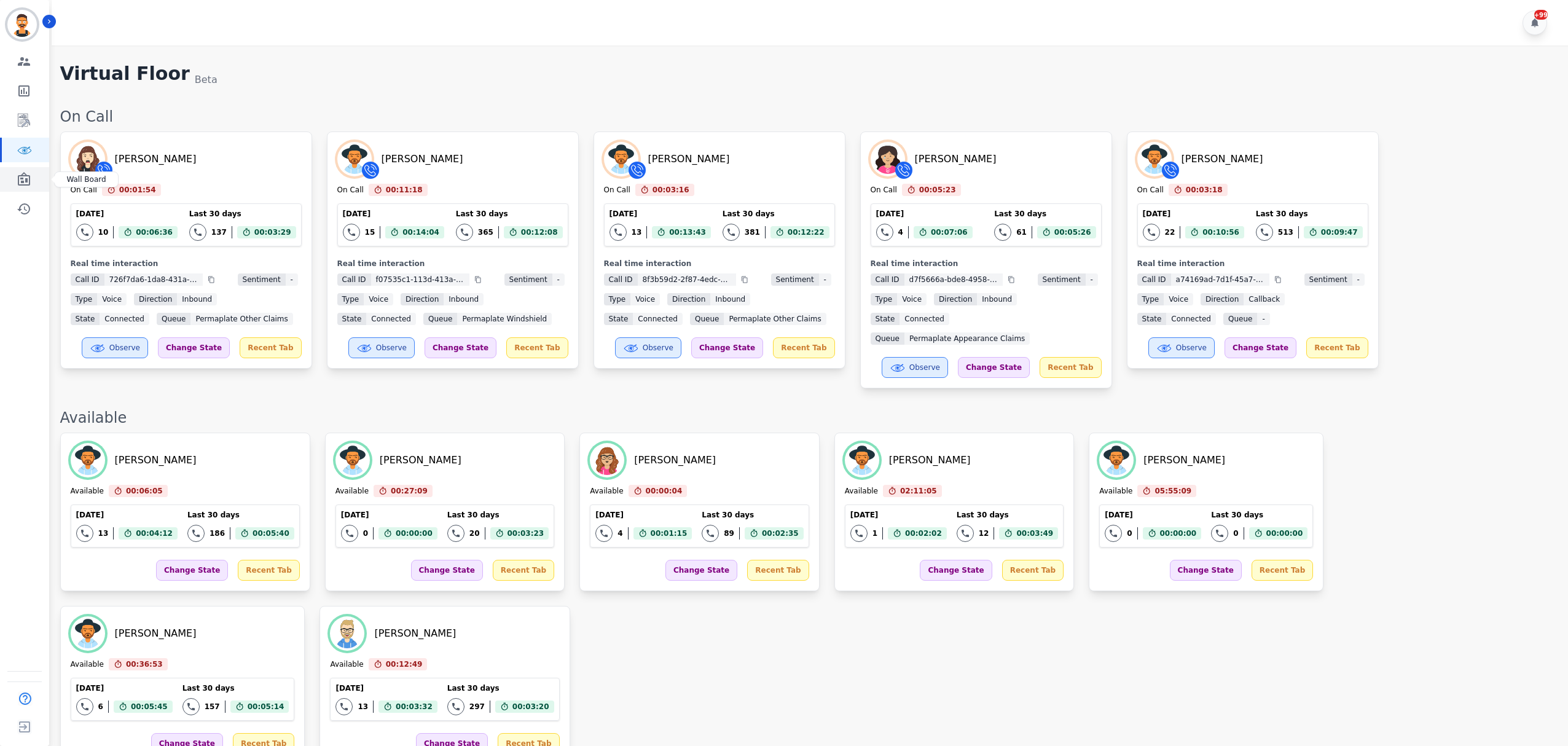
click at [20, 180] on icon "Sidebar" at bounding box center [24, 179] width 12 height 14
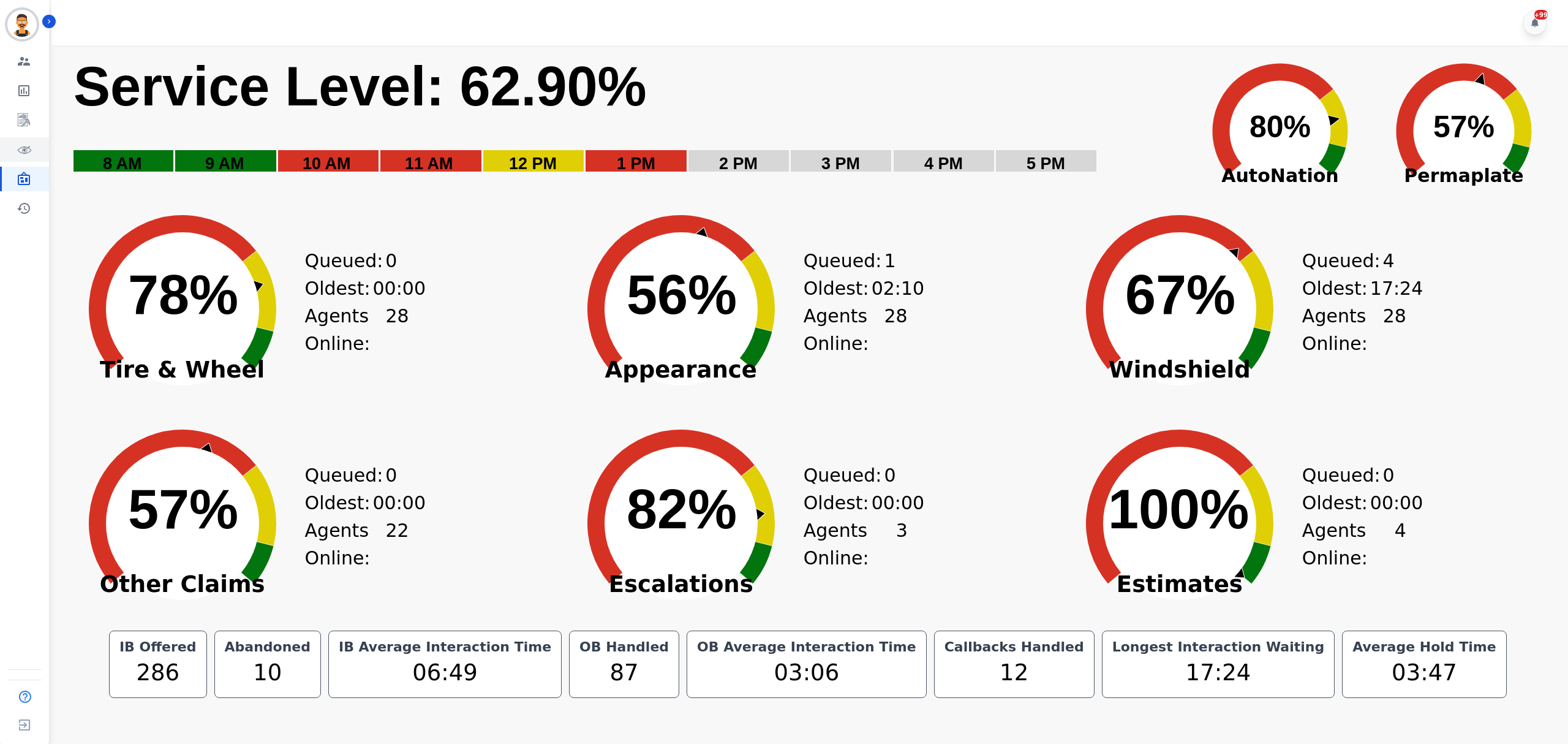
click at [26, 153] on icon "Sidebar" at bounding box center [24, 149] width 15 height 15
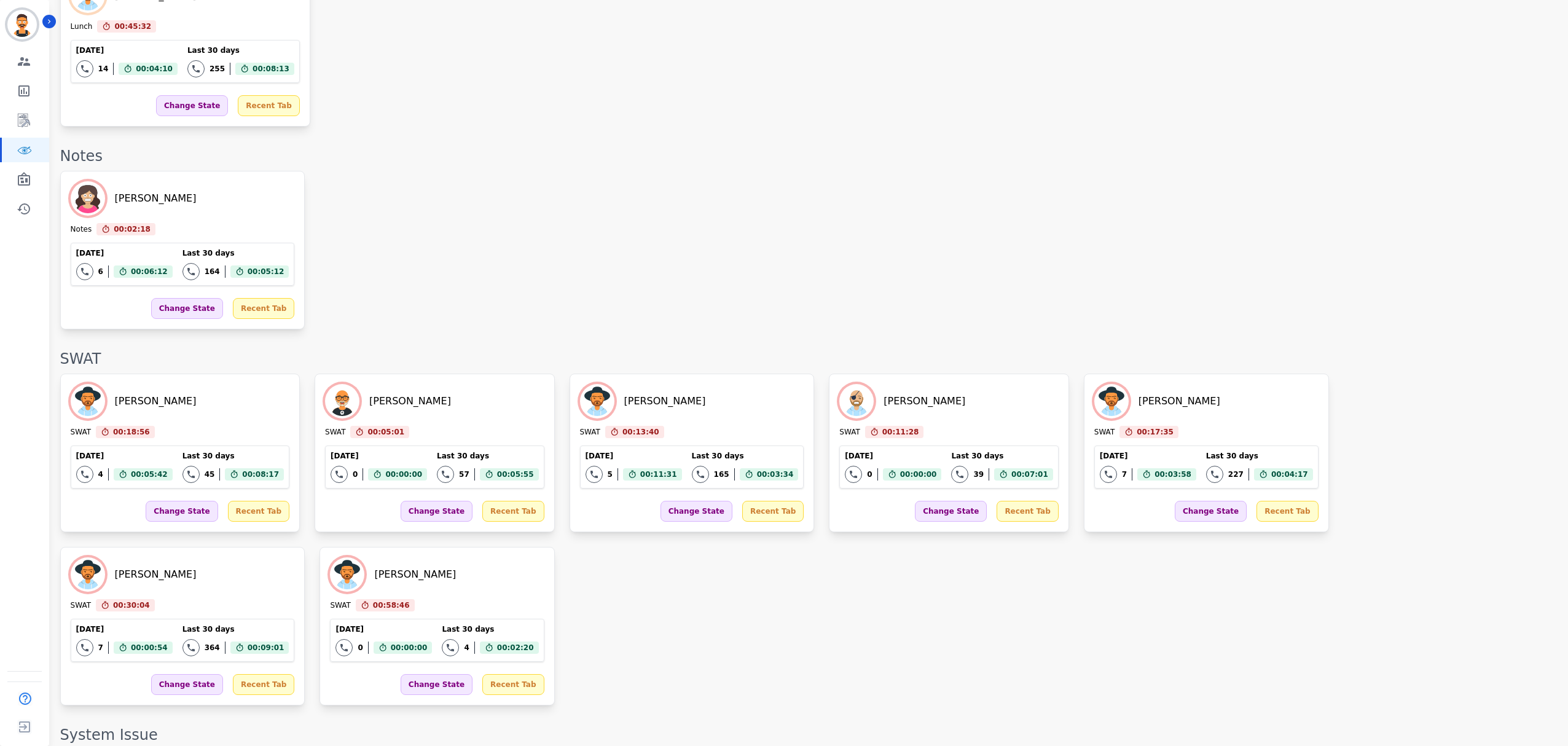
scroll to position [1637, 0]
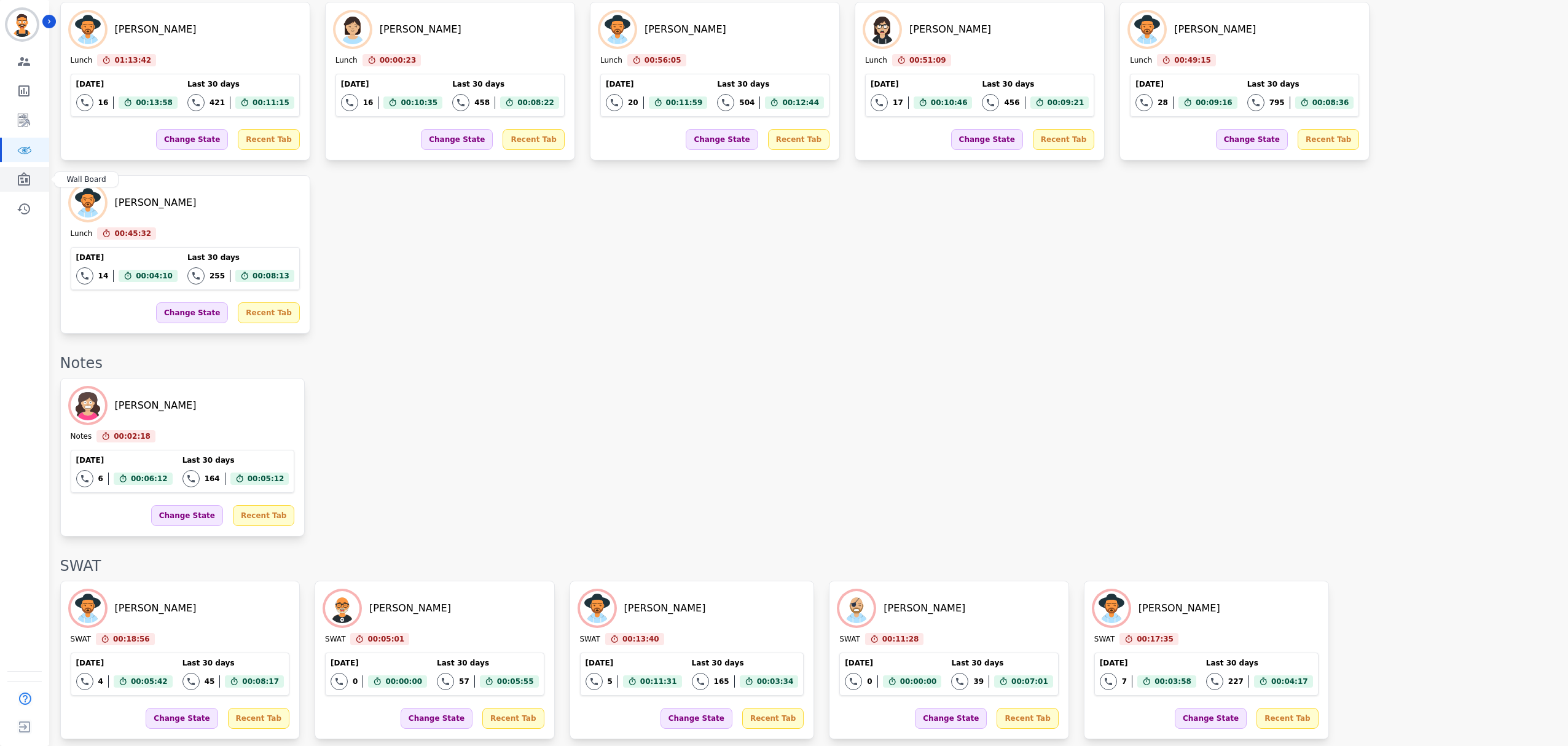
click at [10, 180] on link "Sidebar" at bounding box center [26, 180] width 47 height 24
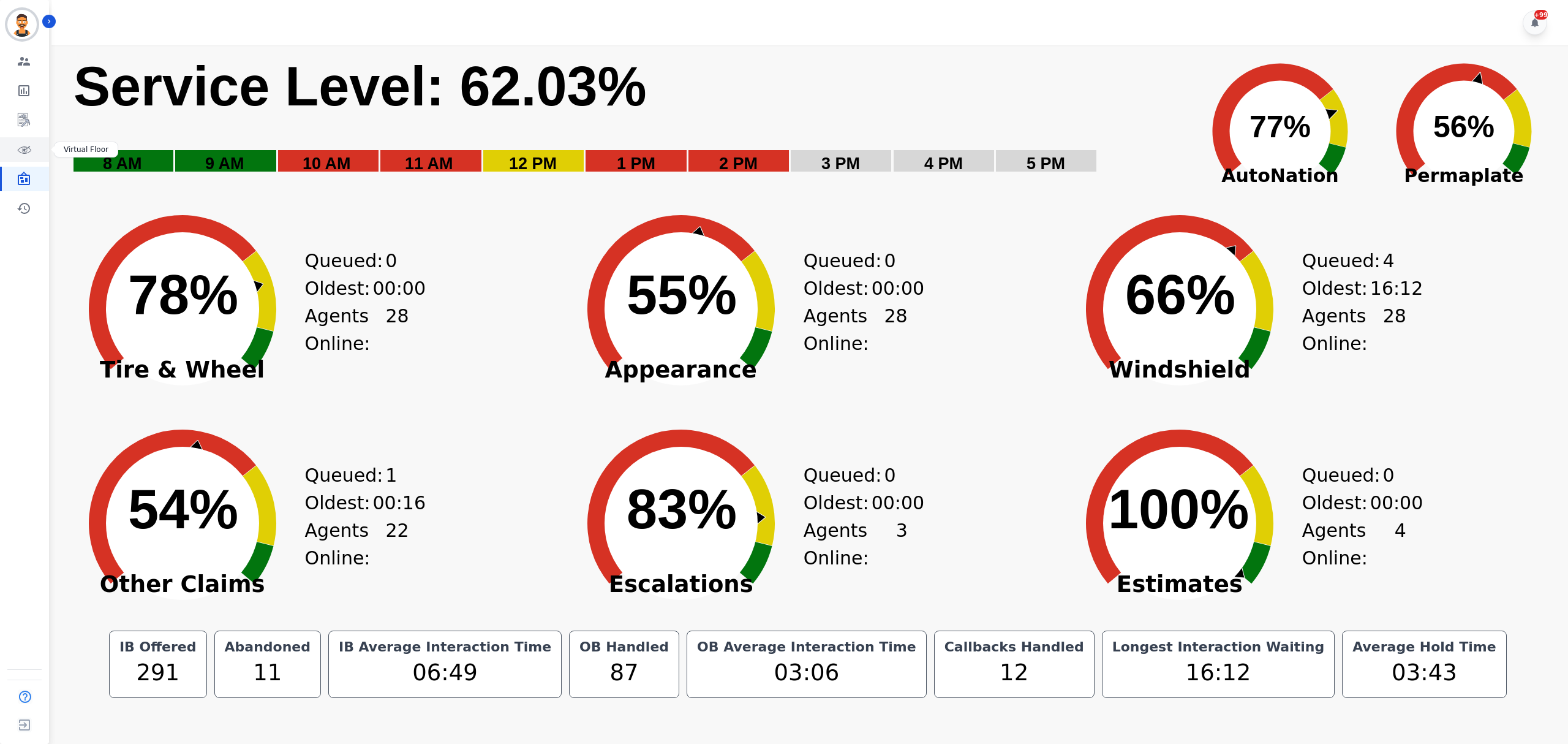
click at [18, 154] on icon "Sidebar" at bounding box center [24, 149] width 15 height 15
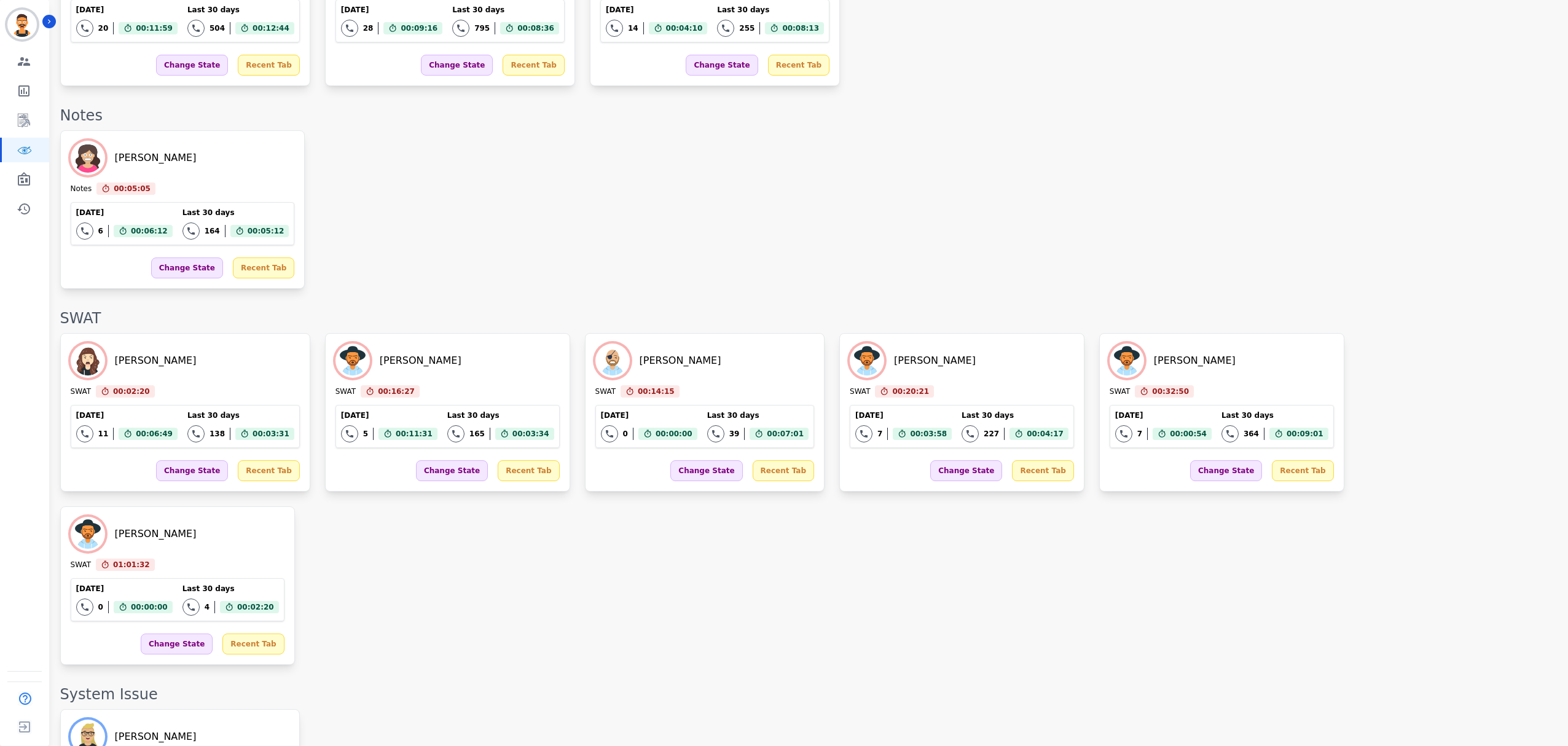
scroll to position [2215, 0]
click at [32, 178] on link "Sidebar" at bounding box center [26, 180] width 47 height 24
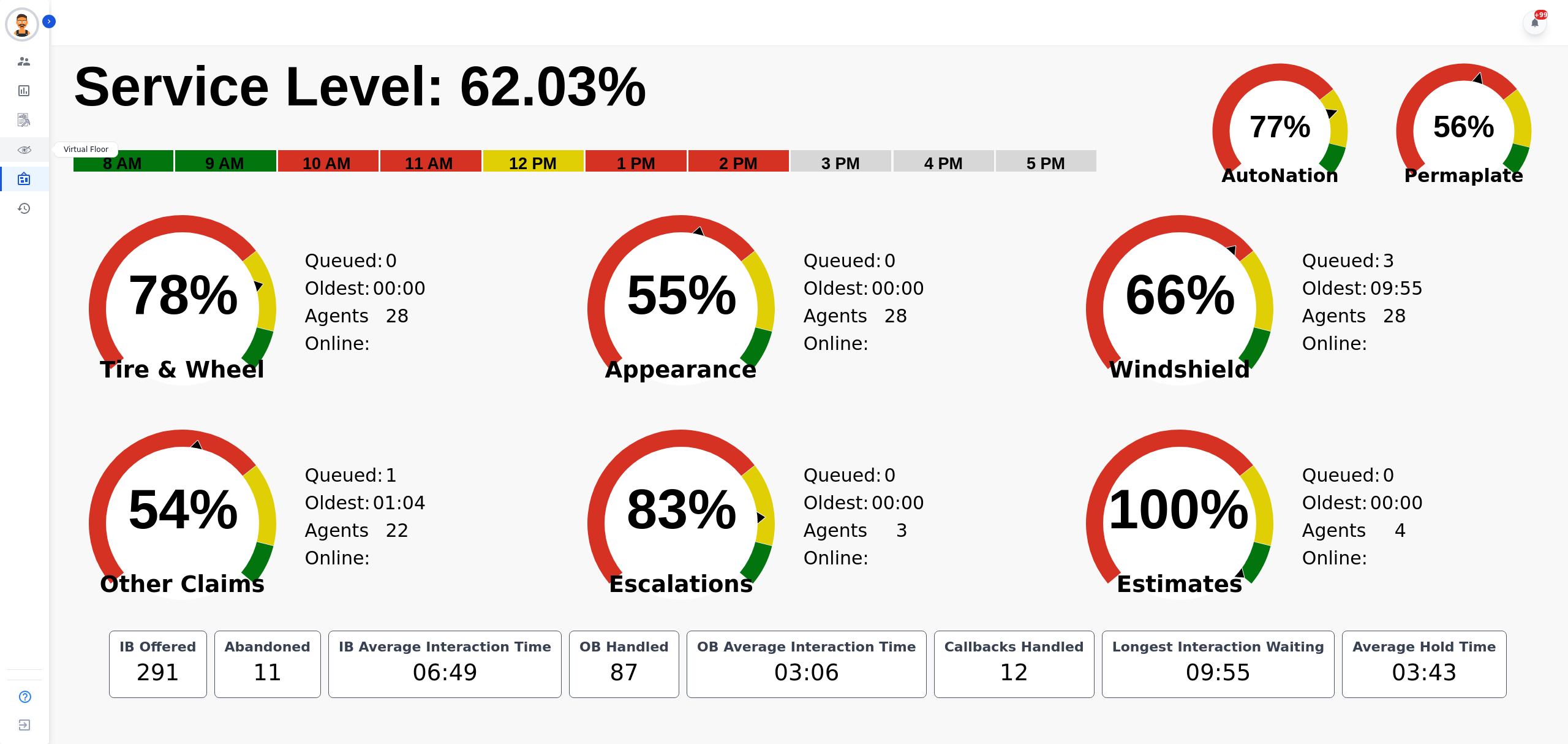
click at [31, 151] on link "Sidebar" at bounding box center [26, 149] width 47 height 24
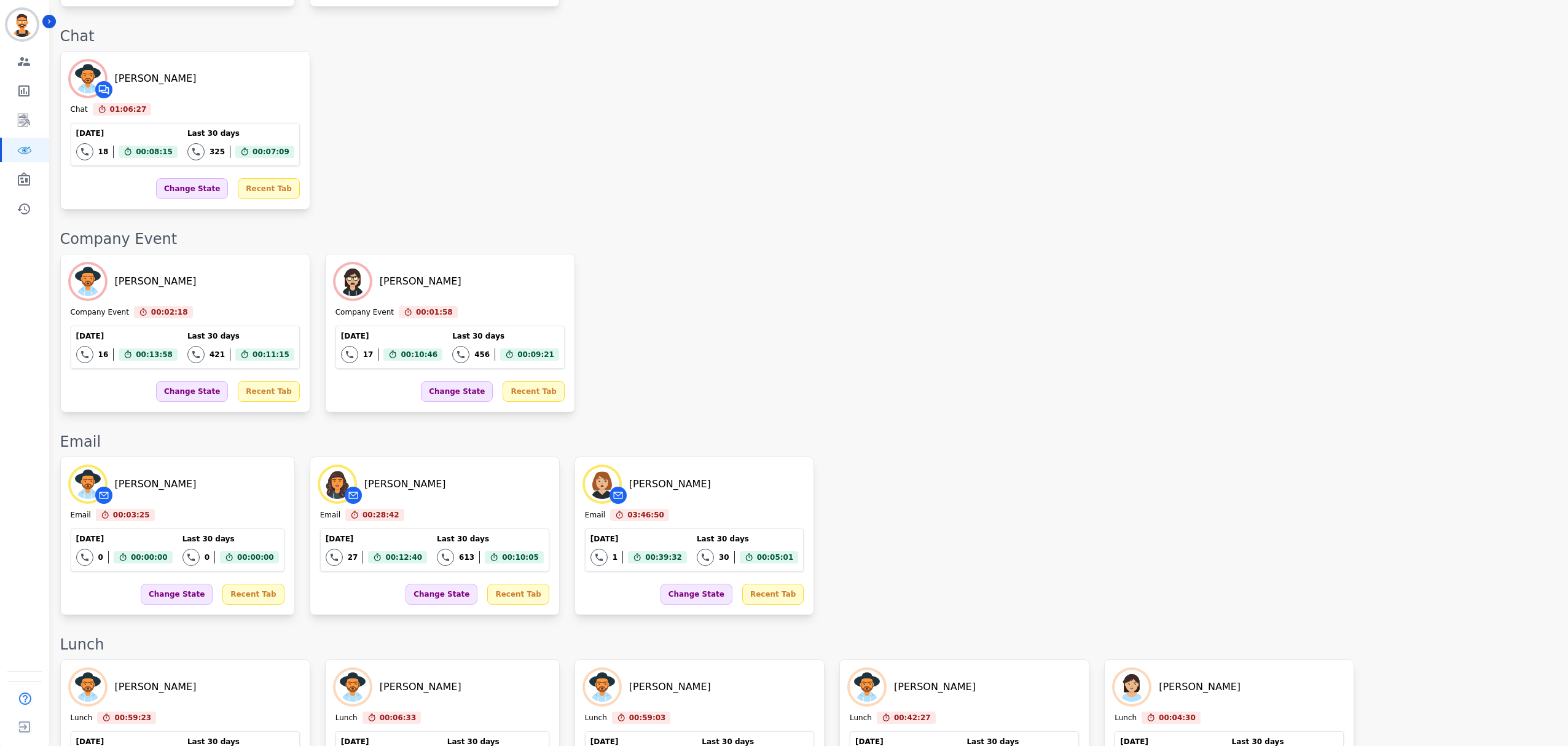
scroll to position [1038, 0]
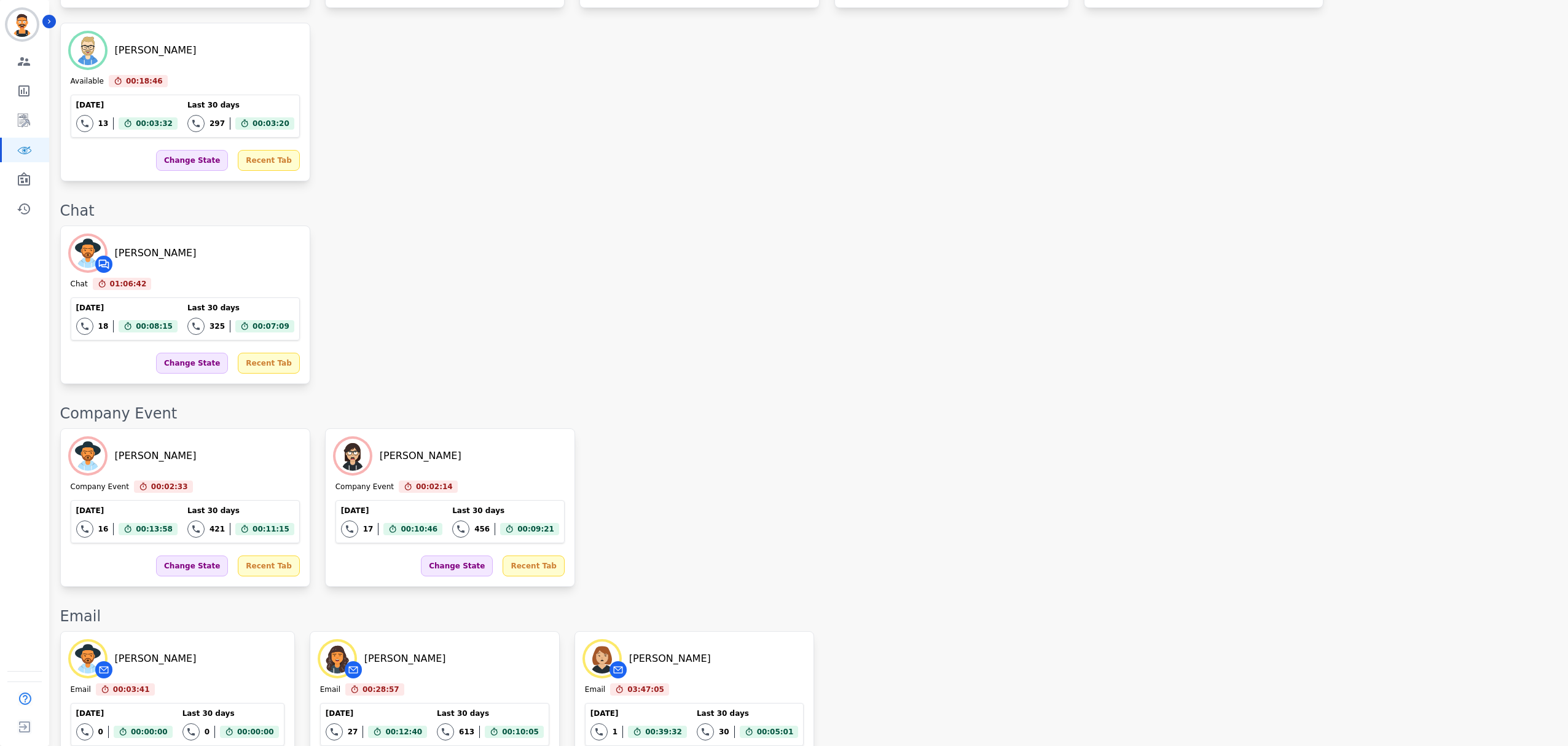
click at [752, 428] on div "Angel Rozalez Company Event 00:02:33 Current State: Company Event Today 16 Tota…" at bounding box center [807, 507] width 1495 height 159
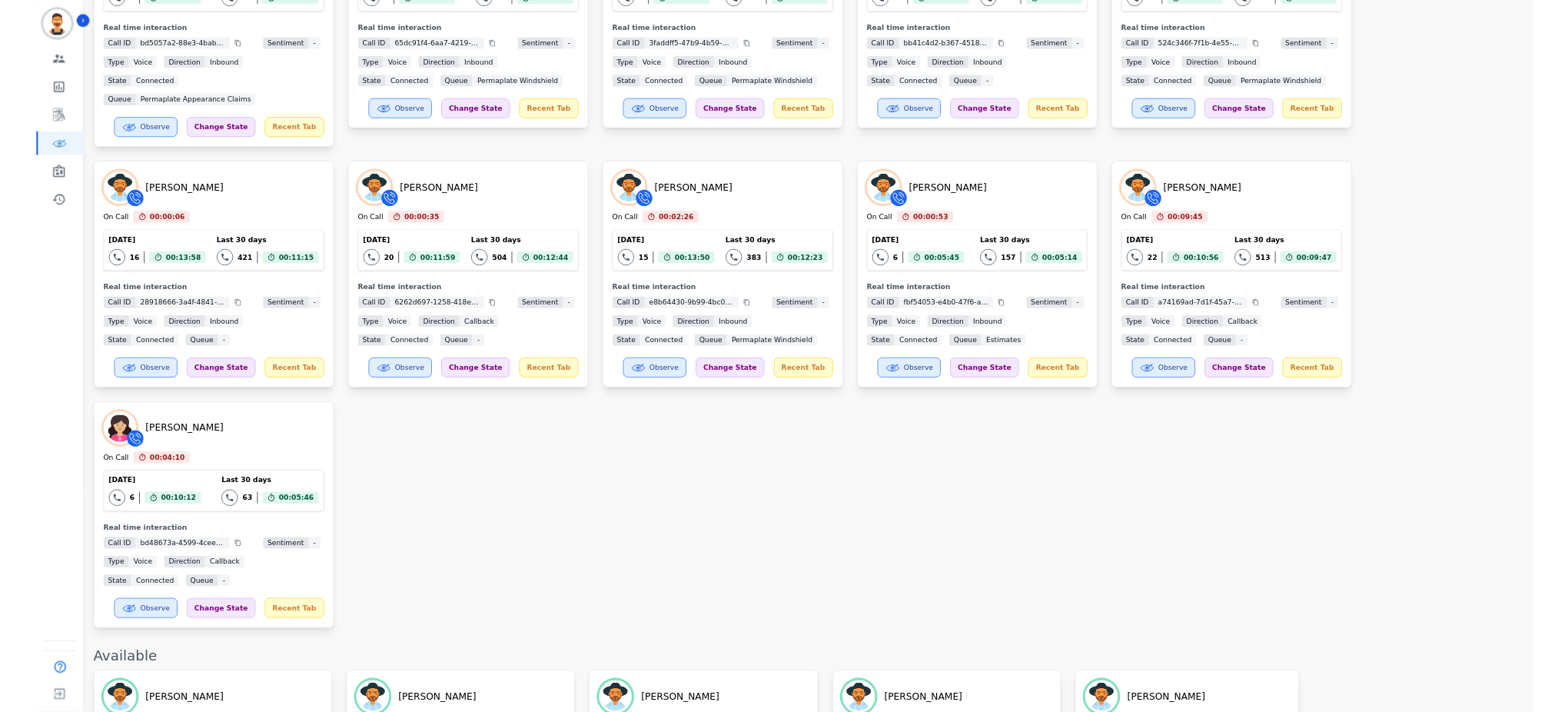
scroll to position [0, 0]
